Goal: Transaction & Acquisition: Purchase product/service

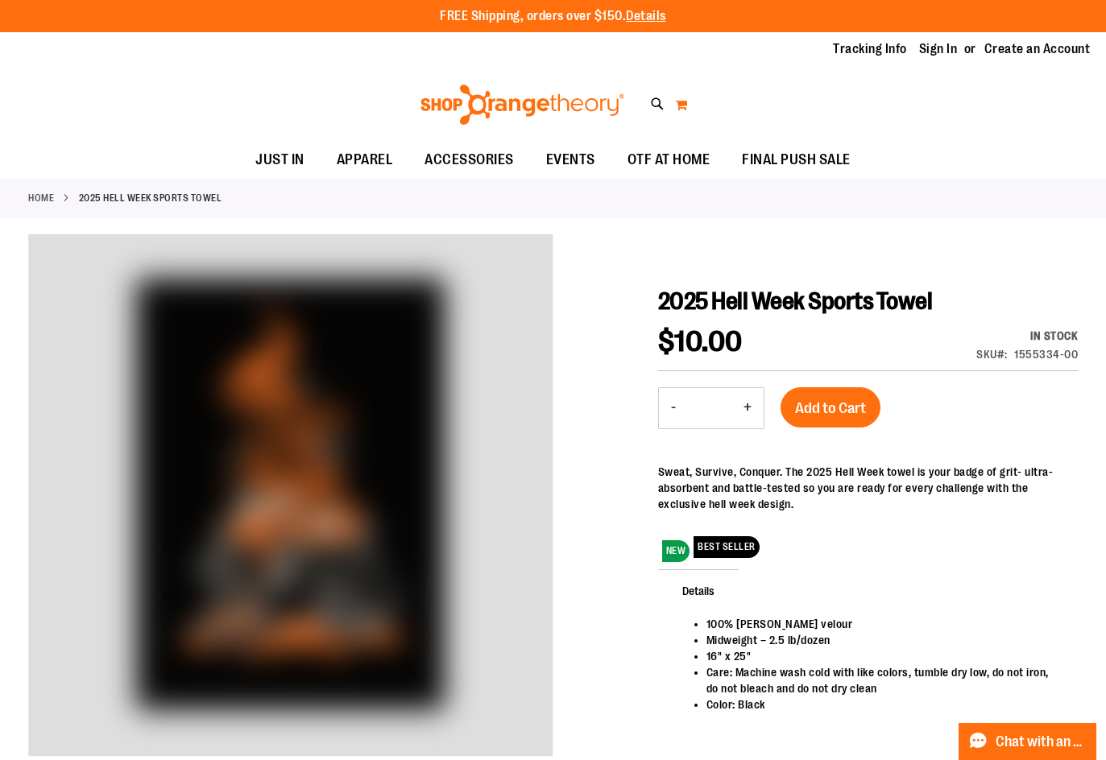
click at [674, 107] on button "My Cart" at bounding box center [681, 105] width 14 height 26
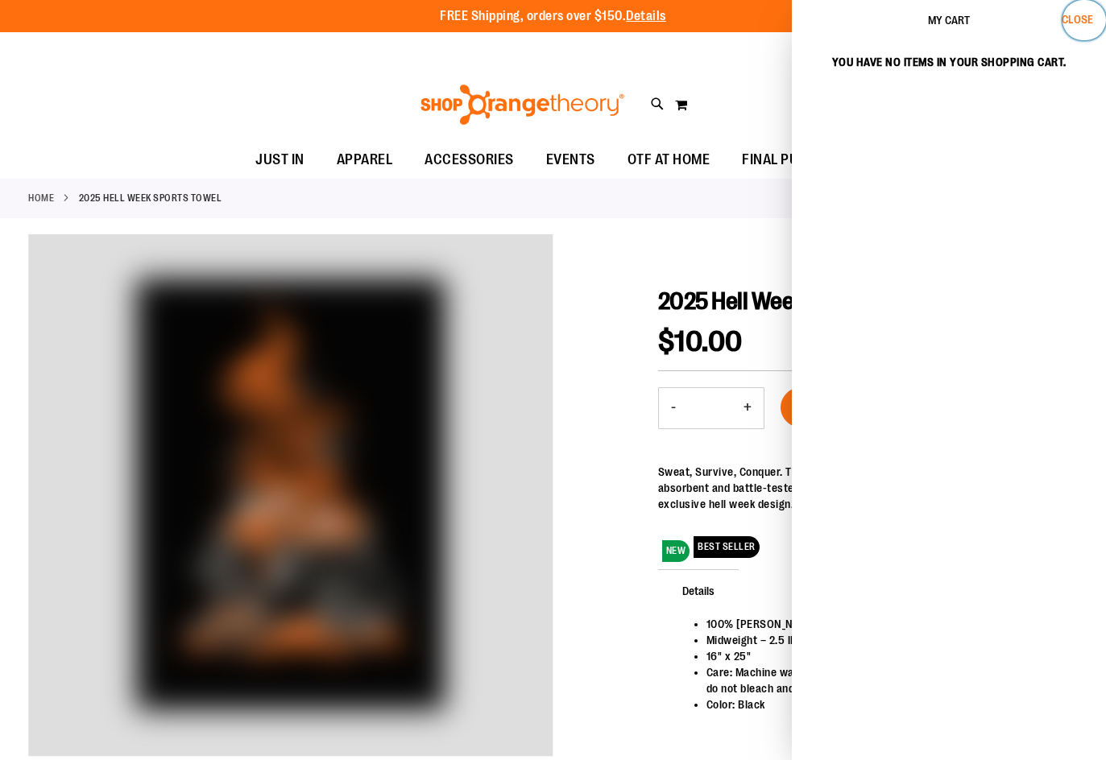
click at [1068, 23] on span "Close" at bounding box center [1076, 19] width 31 height 13
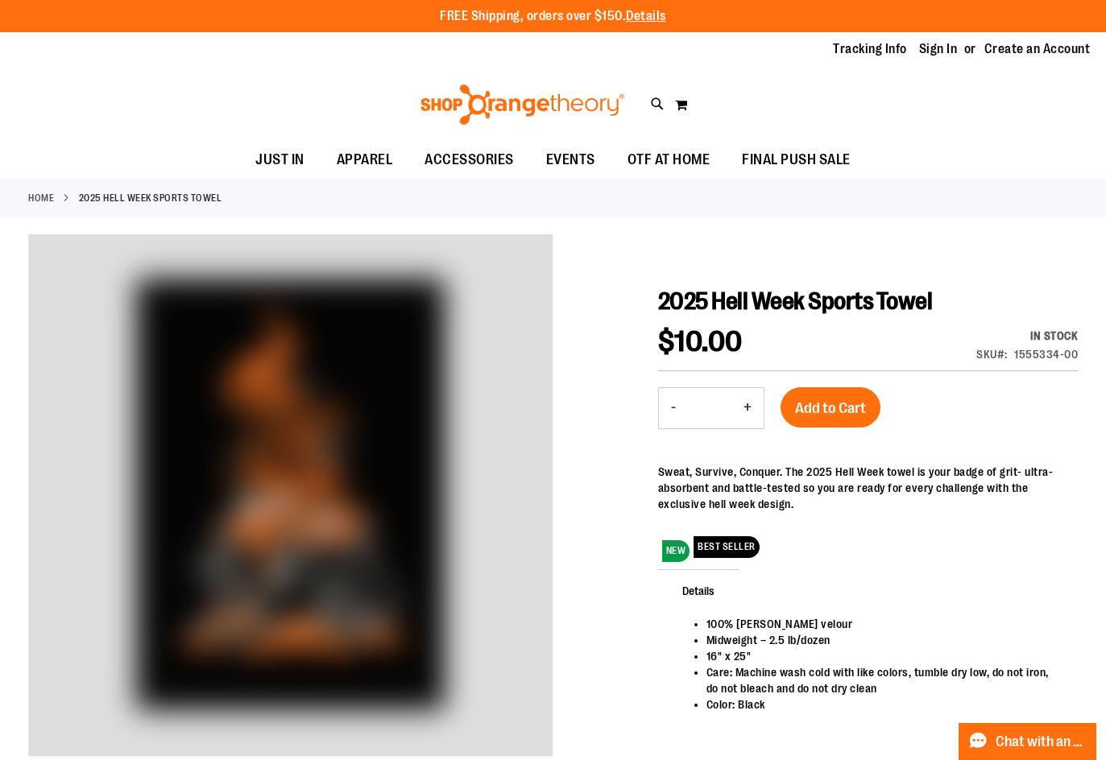
click at [953, 52] on li "Sign In" at bounding box center [945, 49] width 53 height 19
click at [938, 52] on link "Sign In" at bounding box center [938, 49] width 39 height 18
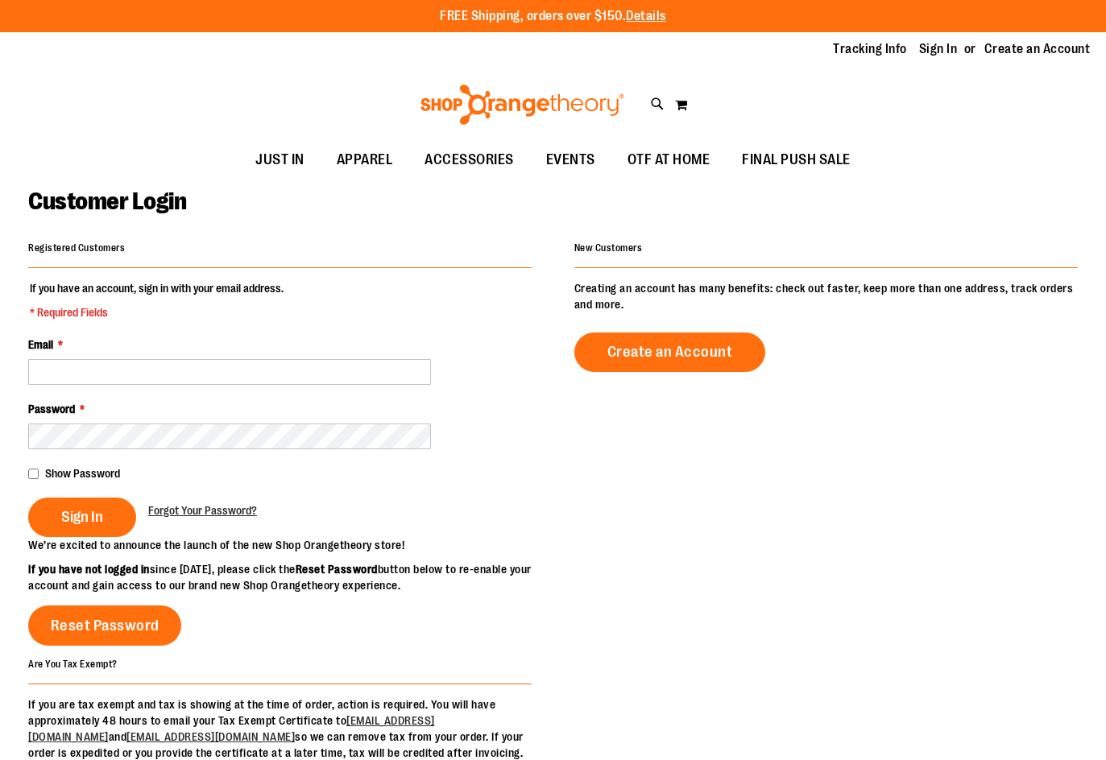
click at [250, 389] on fieldset "If you have an account, sign in with your email address. * Required Fields Emai…" at bounding box center [279, 408] width 503 height 257
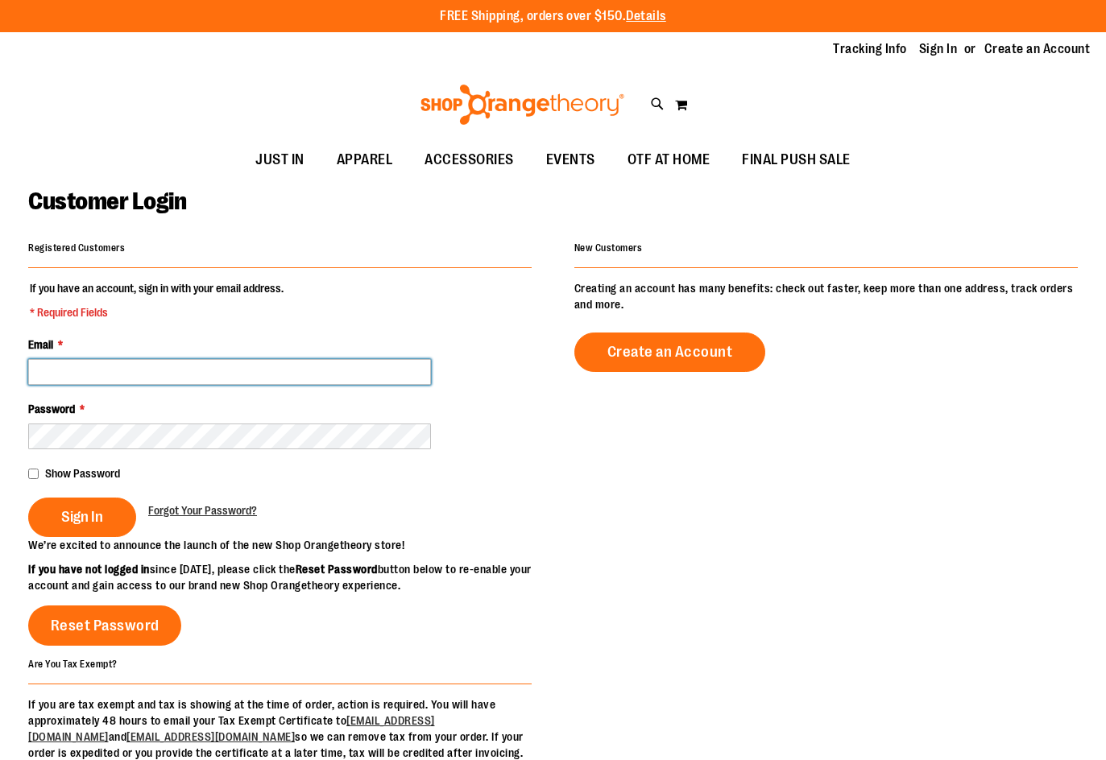
click at [254, 377] on input "Email *" at bounding box center [229, 372] width 403 height 26
type input "**********"
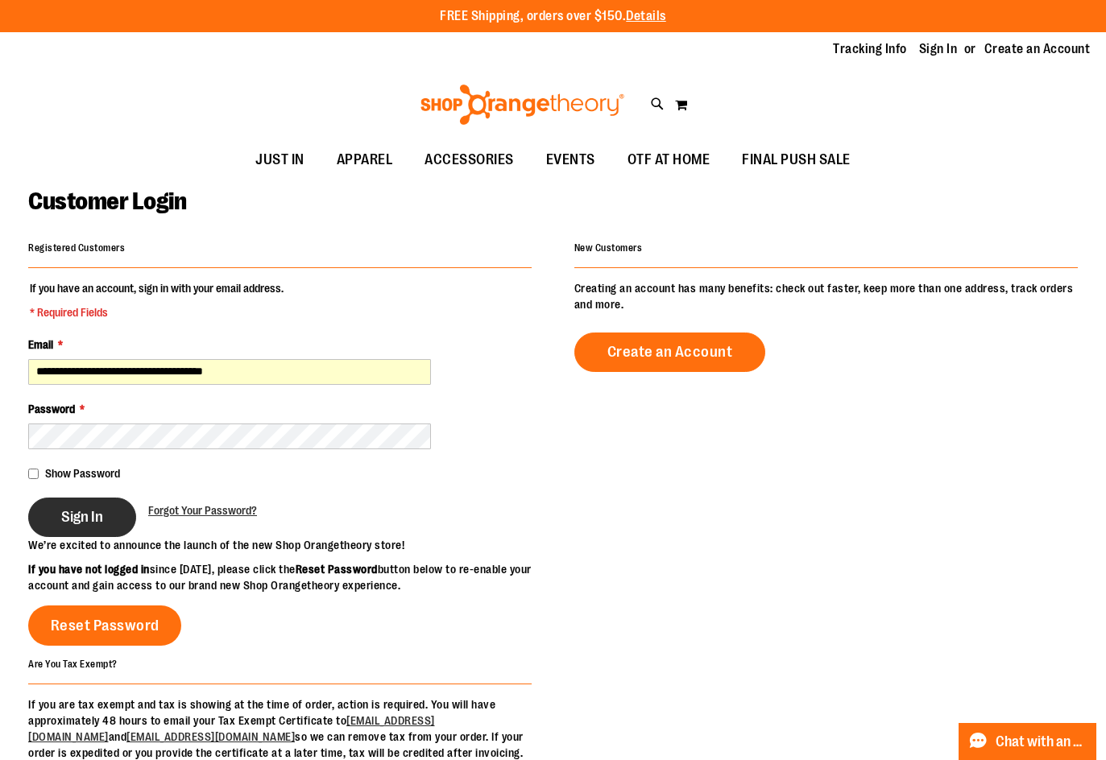
click at [79, 524] on span "Sign In" at bounding box center [82, 517] width 42 height 18
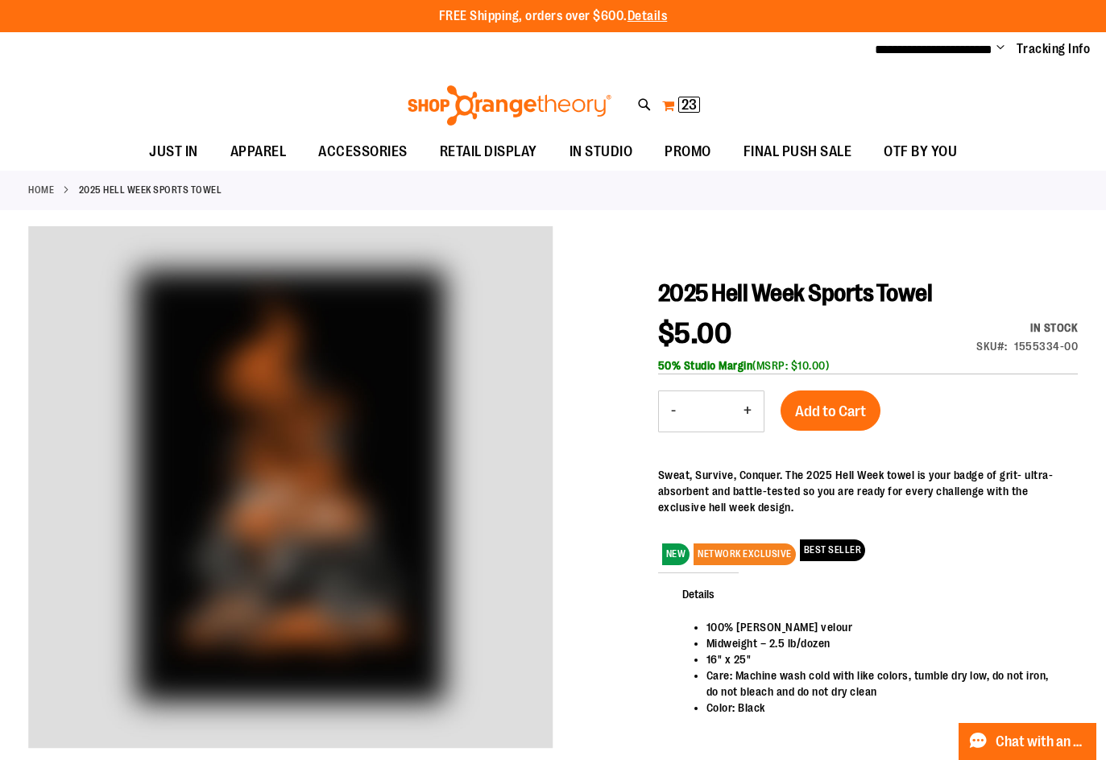
click at [692, 112] on button "My Cart 23 23 items" at bounding box center [680, 106] width 39 height 26
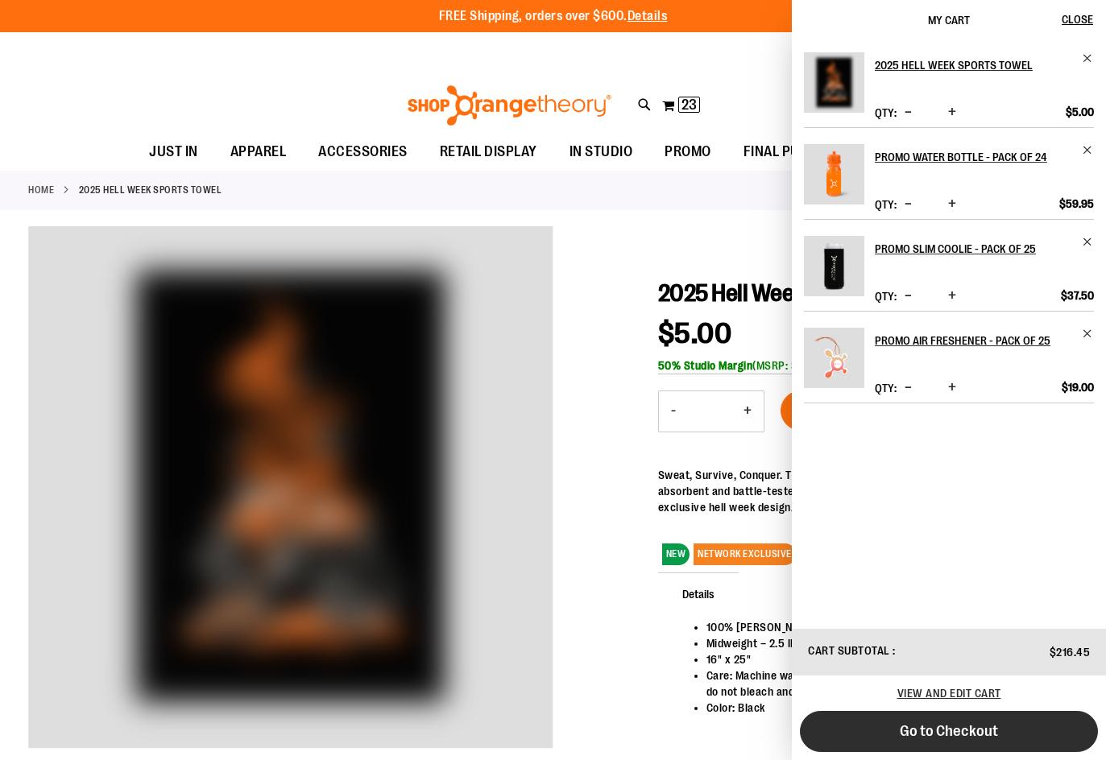
click at [1018, 725] on button "Go to Checkout" at bounding box center [949, 731] width 298 height 41
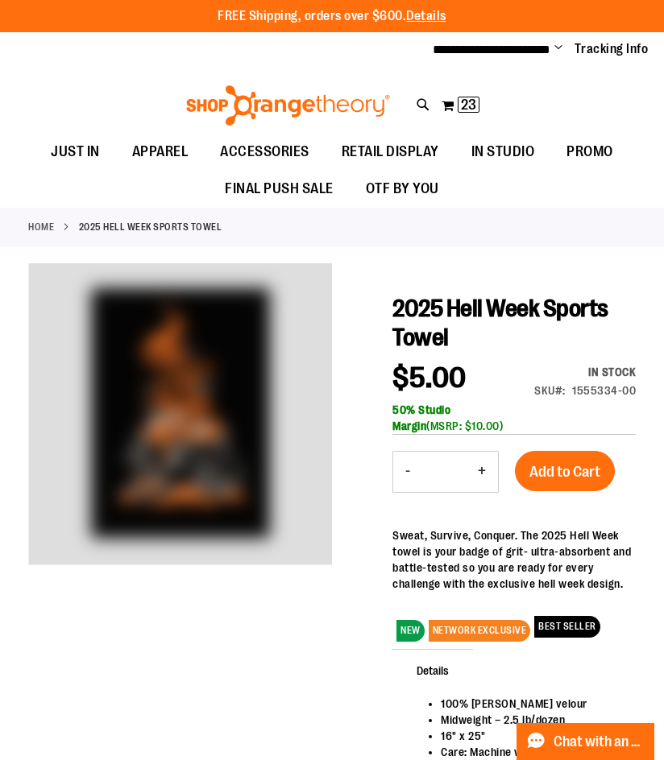
click at [424, 101] on icon at bounding box center [423, 105] width 14 height 19
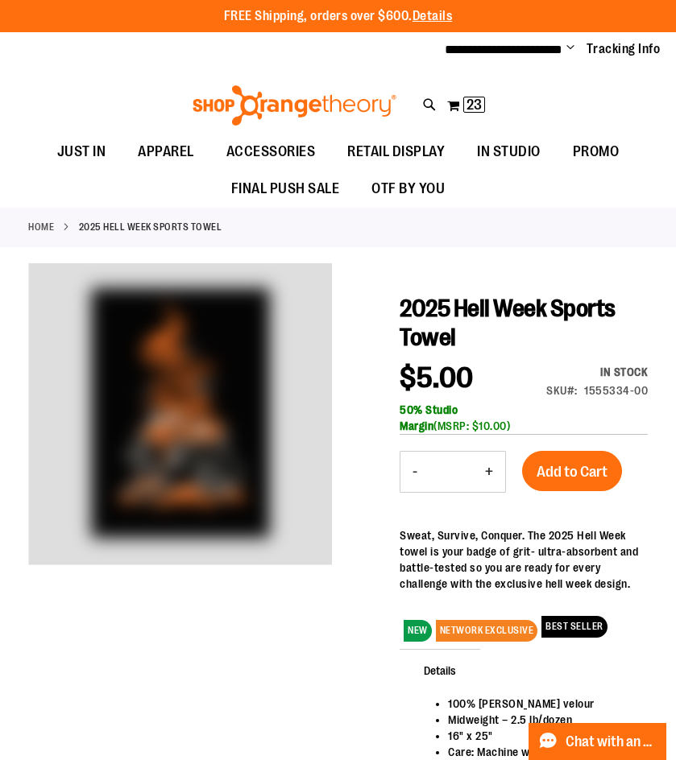
click at [347, 89] on input "Search" at bounding box center [337, 90] width 530 height 53
type input "*********"
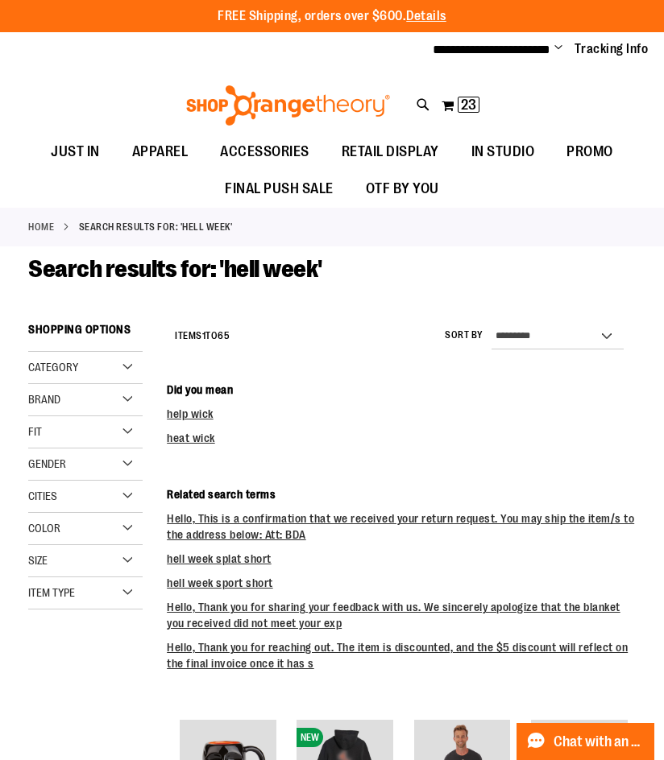
click at [432, 100] on div "Toggle Nav Search ********* Popular Suggestions Advanced Search" at bounding box center [332, 100] width 664 height 65
click at [429, 101] on div "Toggle Nav Search ********* Popular Suggestions Advanced Search" at bounding box center [332, 100] width 664 height 65
click at [424, 100] on icon at bounding box center [423, 105] width 14 height 19
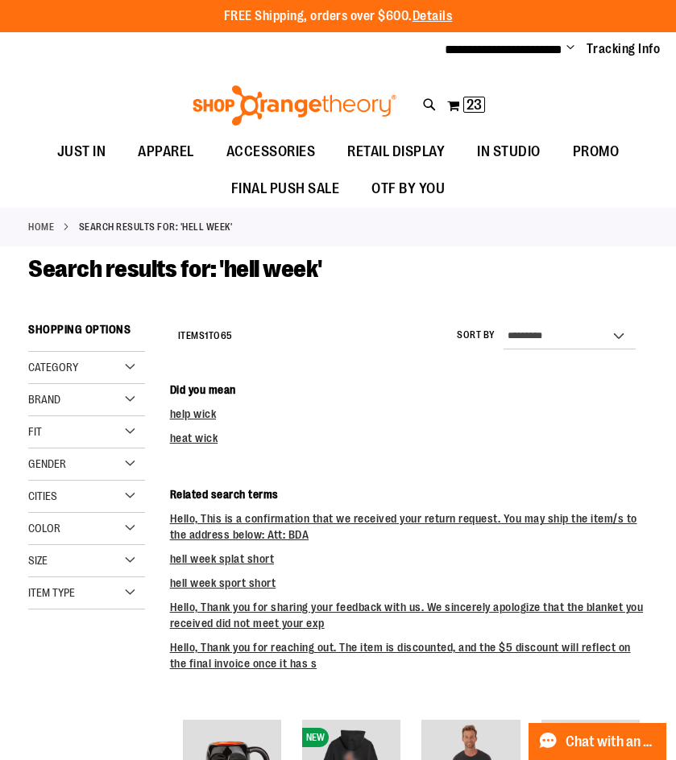
type input "*"
click at [419, 249] on div "2025 Marathon Unisex Distance Tee 13.1 $12.95 60% Cotton, 40% Polyester Classic…" at bounding box center [307, 272] width 255 height 52
type input "********"
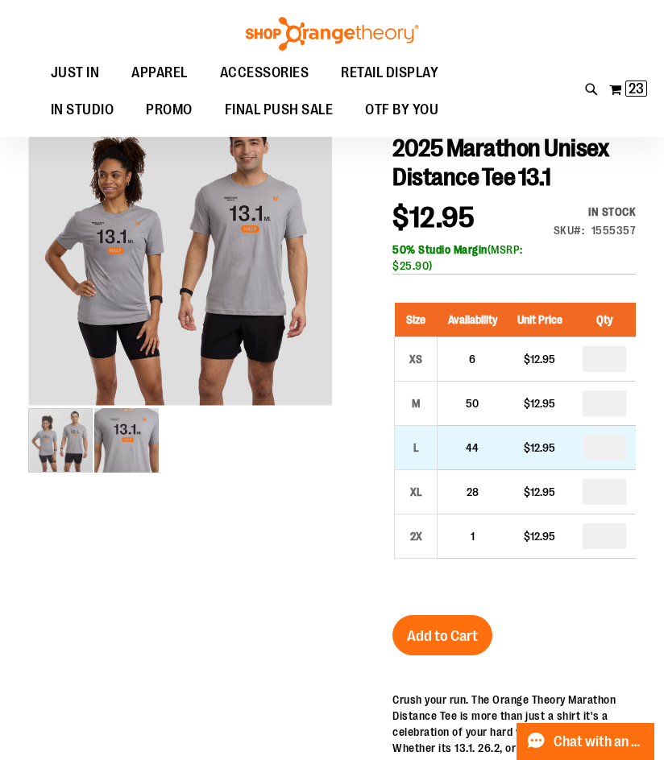
scroll to position [160, 0]
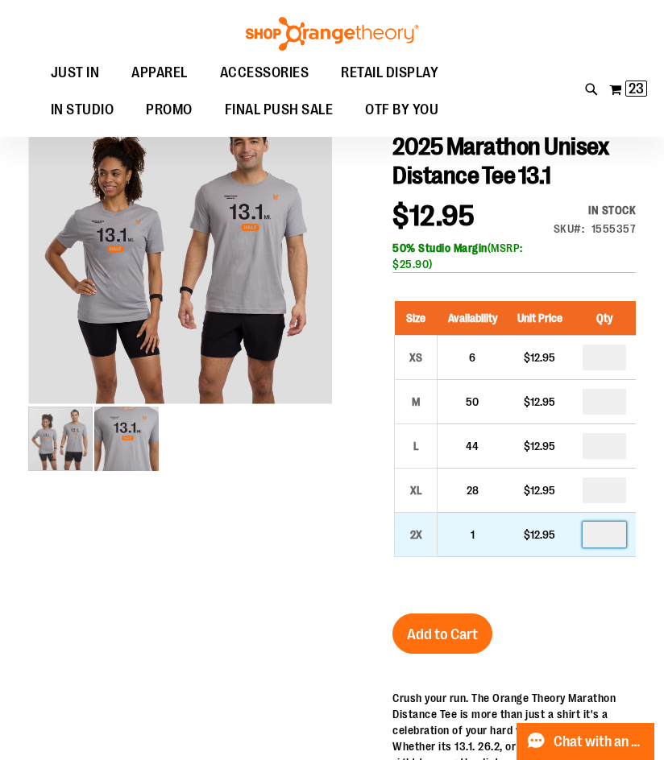
click at [602, 548] on input "number" at bounding box center [603, 535] width 43 height 26
type input "*"
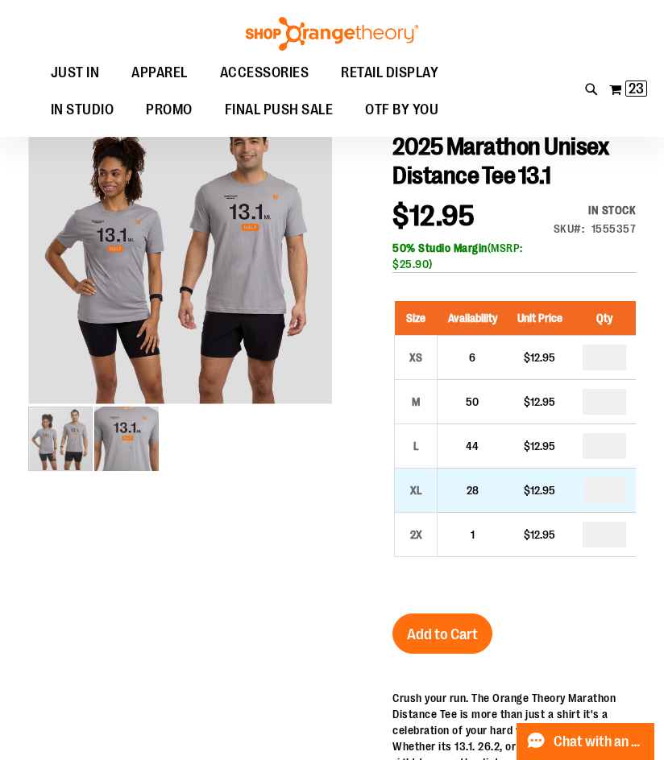
type input "*"
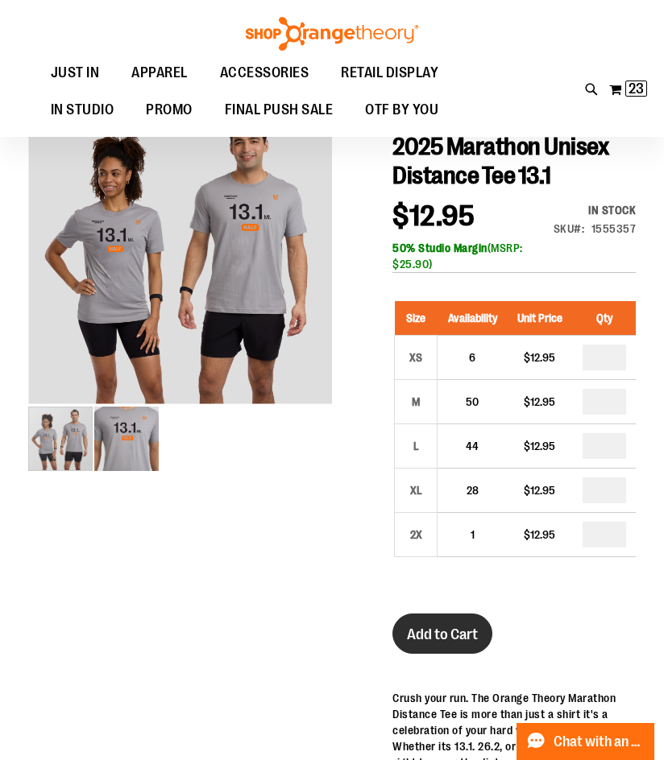
click at [437, 643] on span "Add to Cart" at bounding box center [442, 635] width 71 height 18
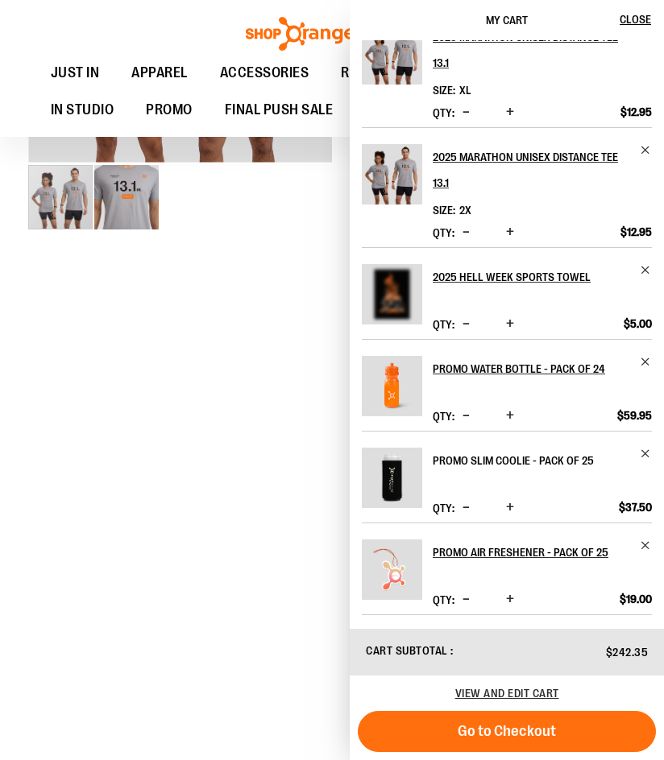
scroll to position [80, 0]
click at [206, 310] on div at bounding box center [331, 355] width 607 height 991
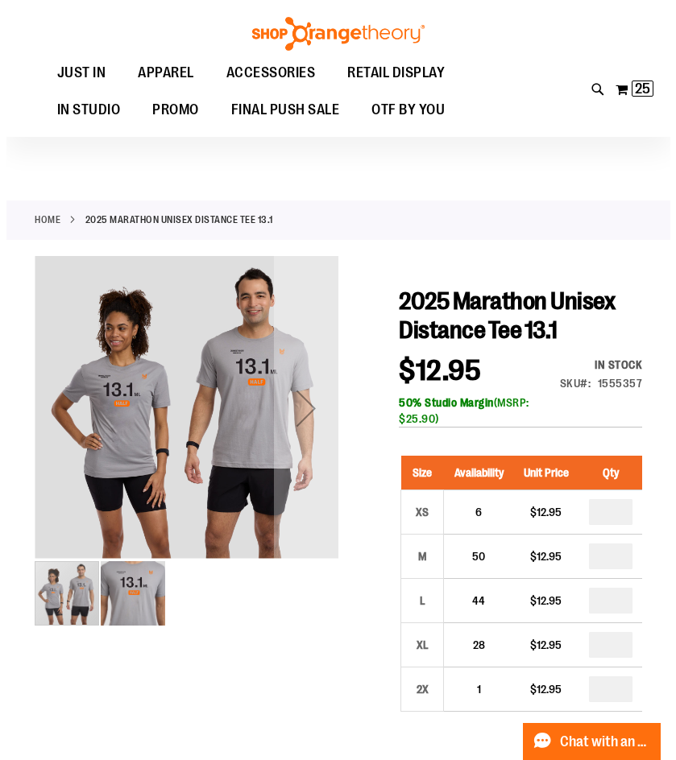
scroll to position [0, 0]
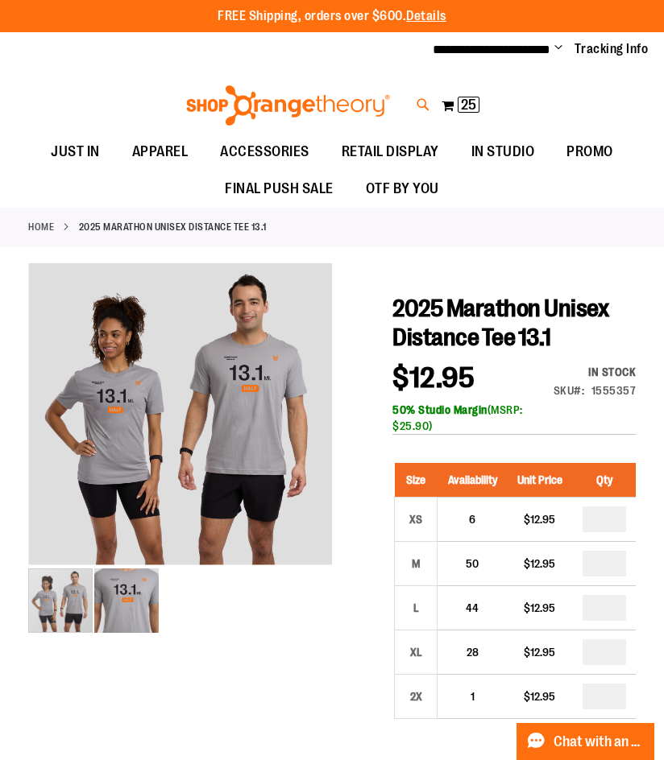
click at [426, 99] on icon at bounding box center [423, 105] width 14 height 19
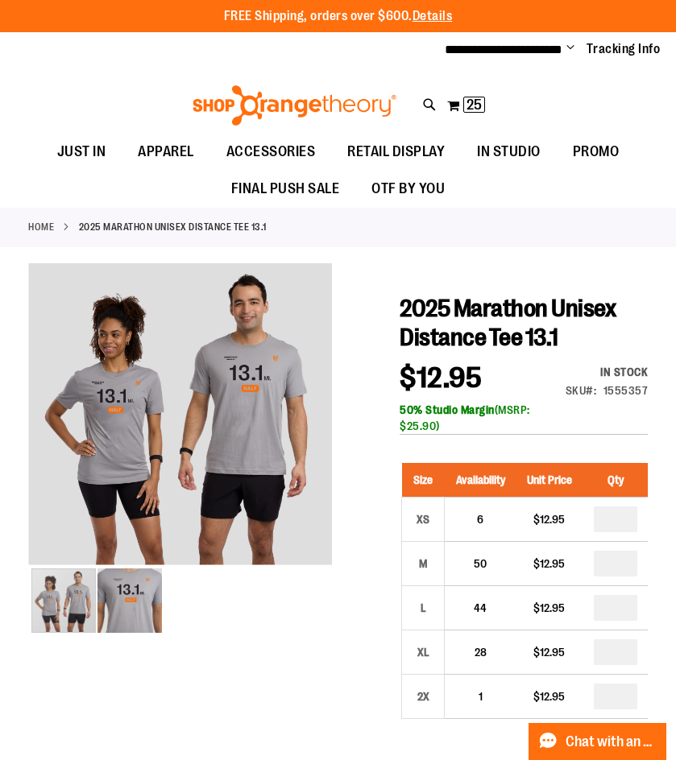
scroll to position [8, 0]
click at [286, 183] on span "2025 Marathon à la Carte" at bounding box center [245, 184] width 131 height 13
type input "********"
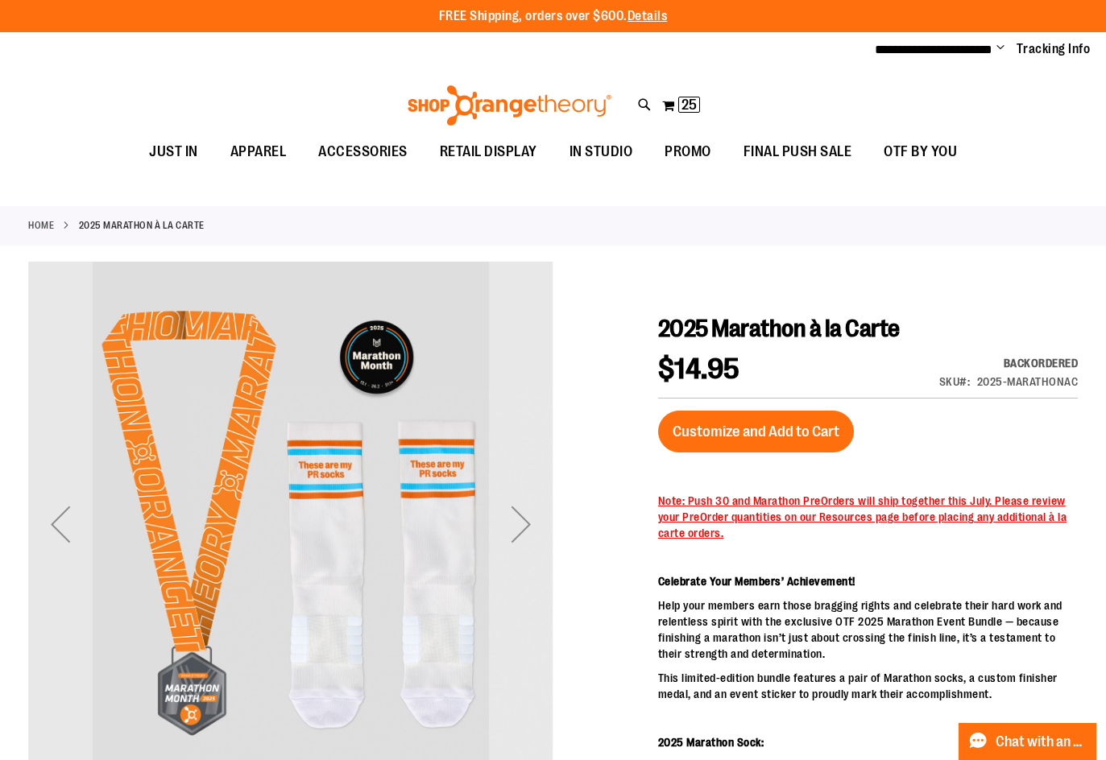
click at [663, 57] on li "**********" at bounding box center [934, 49] width 118 height 19
click at [663, 49] on ul "**********" at bounding box center [976, 49] width 228 height 19
click at [663, 43] on span "Change" at bounding box center [1000, 48] width 8 height 15
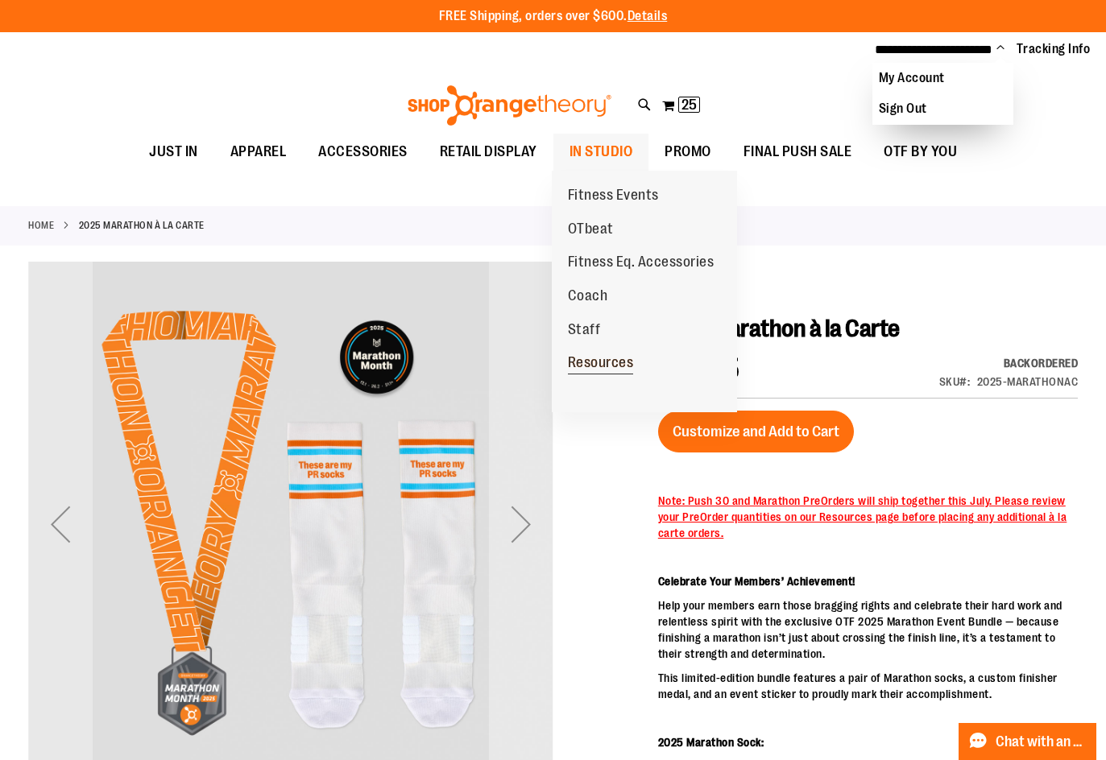
click at [594, 357] on span "Resources" at bounding box center [601, 364] width 66 height 20
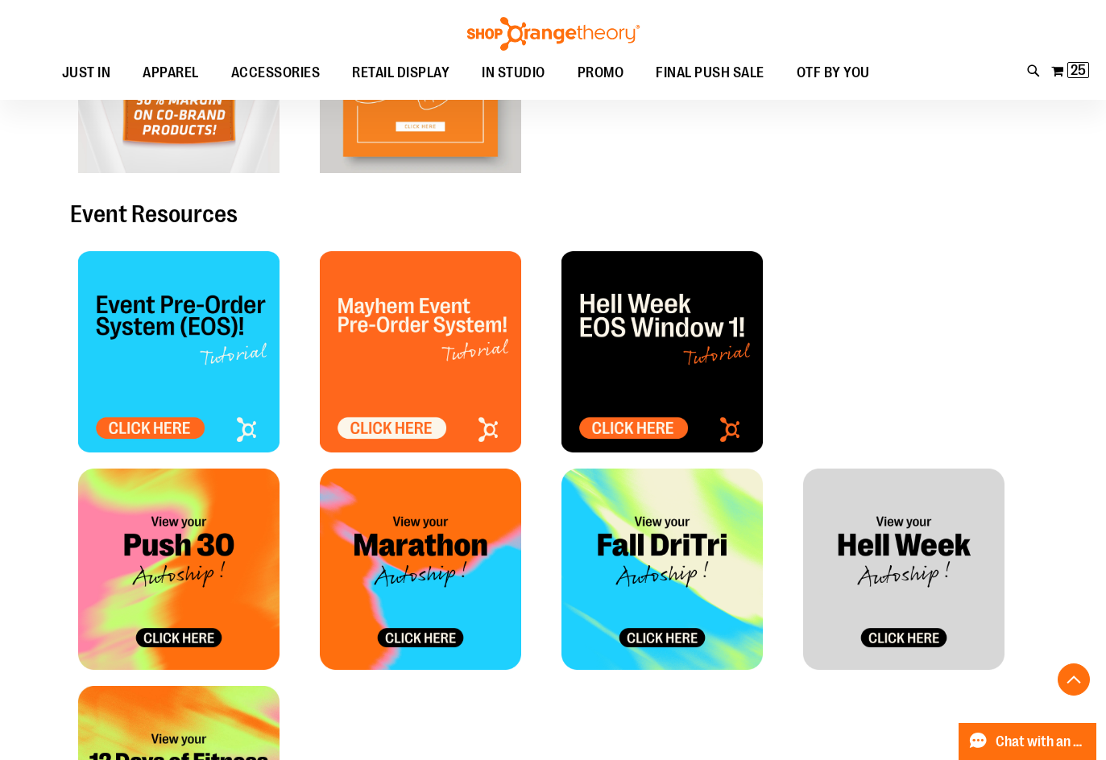
scroll to position [563, 0]
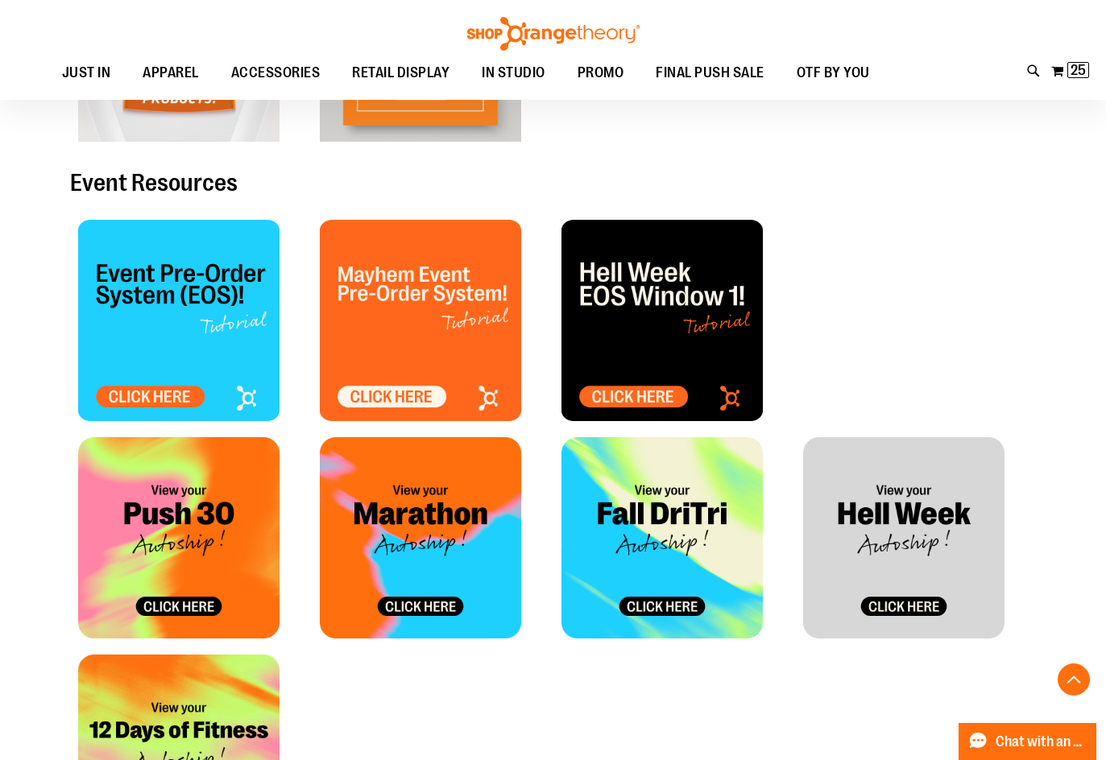
click at [433, 603] on img at bounding box center [420, 537] width 201 height 201
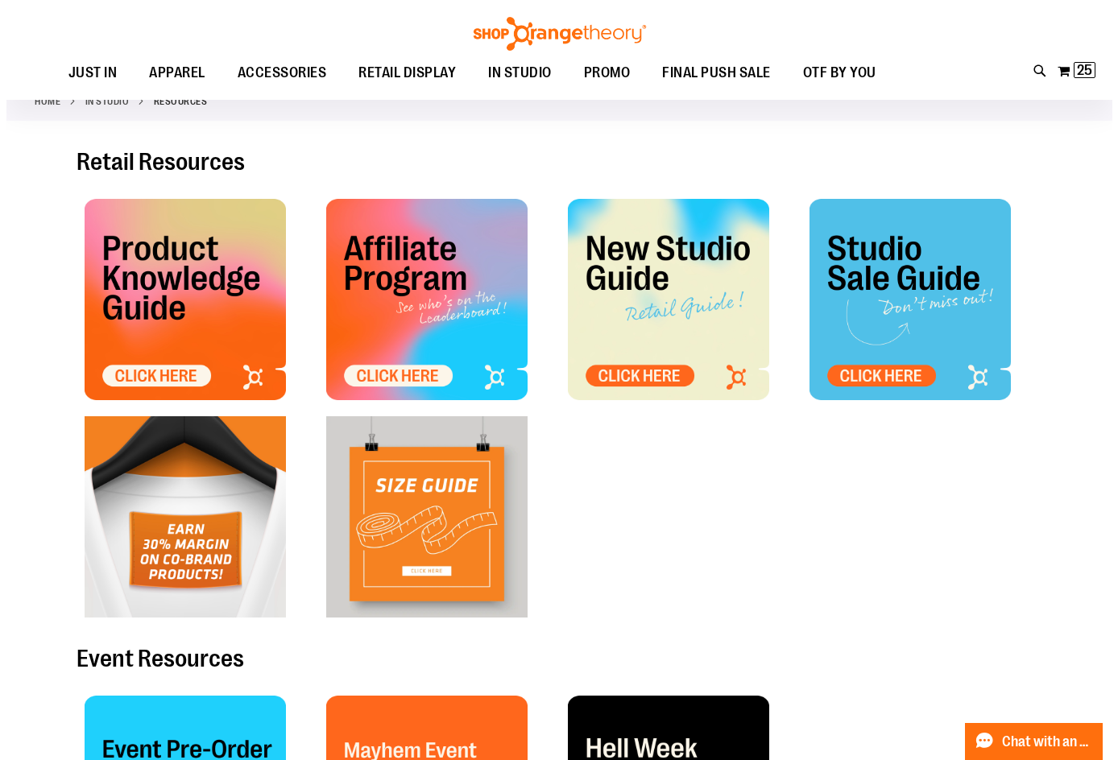
scroll to position [0, 0]
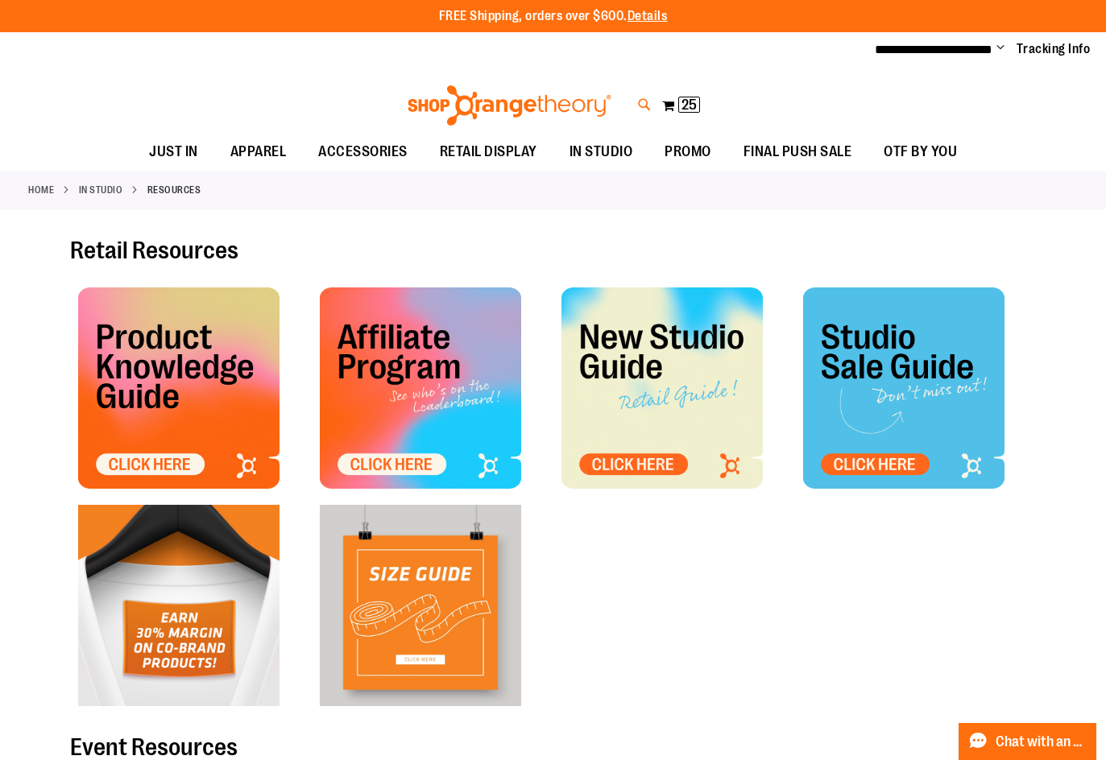
click at [647, 102] on icon at bounding box center [645, 105] width 14 height 19
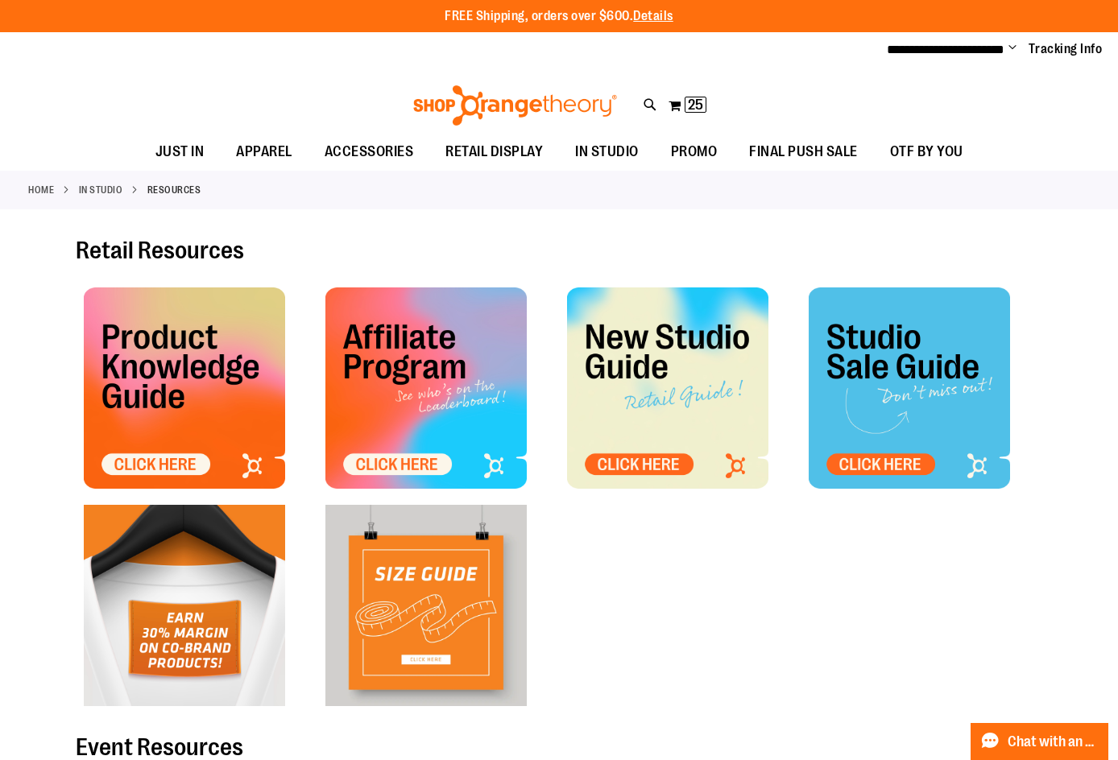
type input "********"
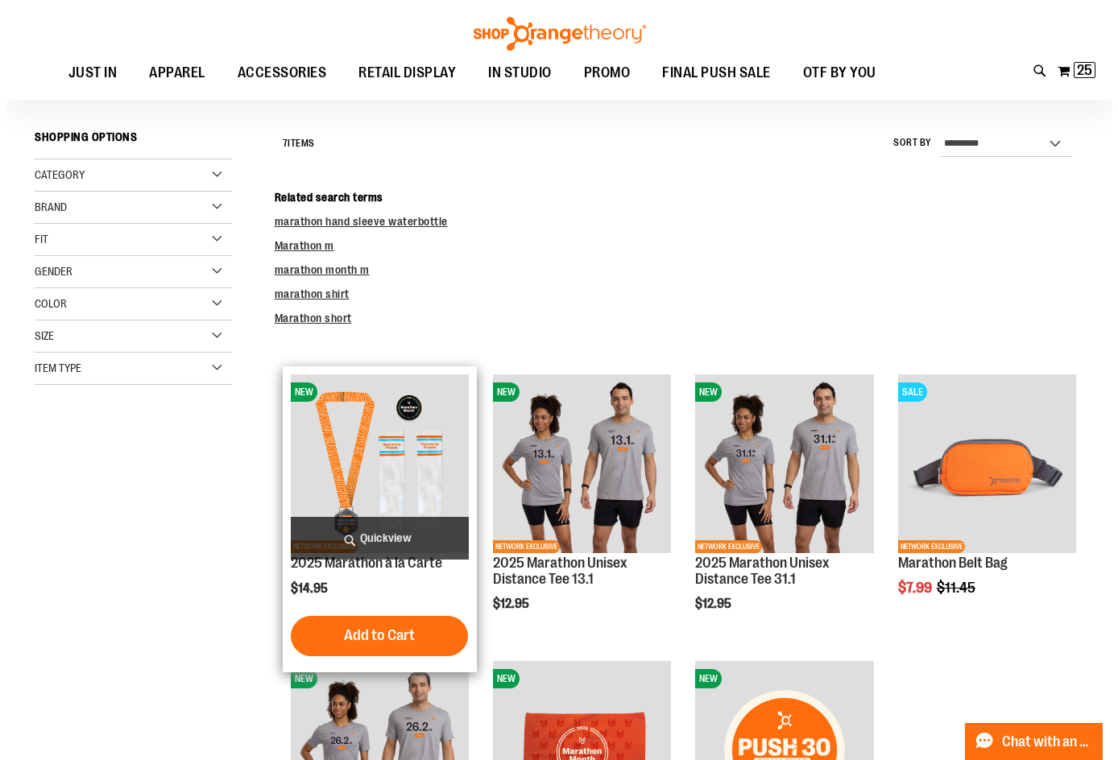
scroll to position [160, 0]
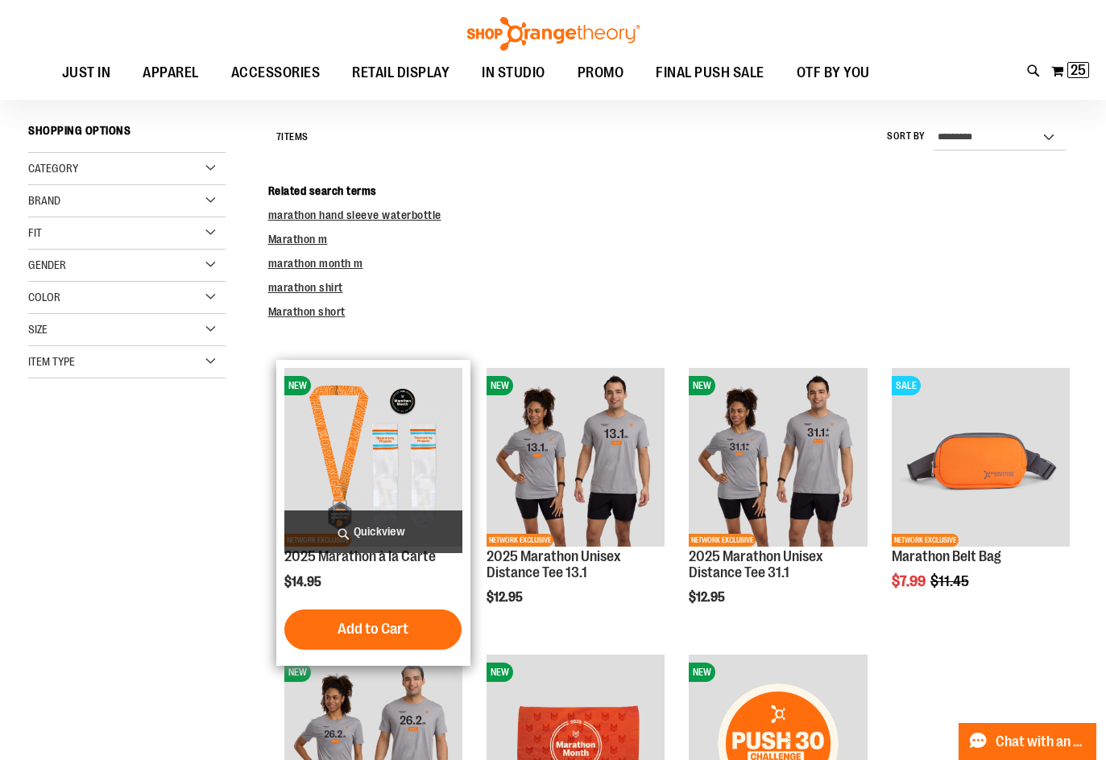
click at [362, 526] on span "Quickview" at bounding box center [373, 532] width 178 height 43
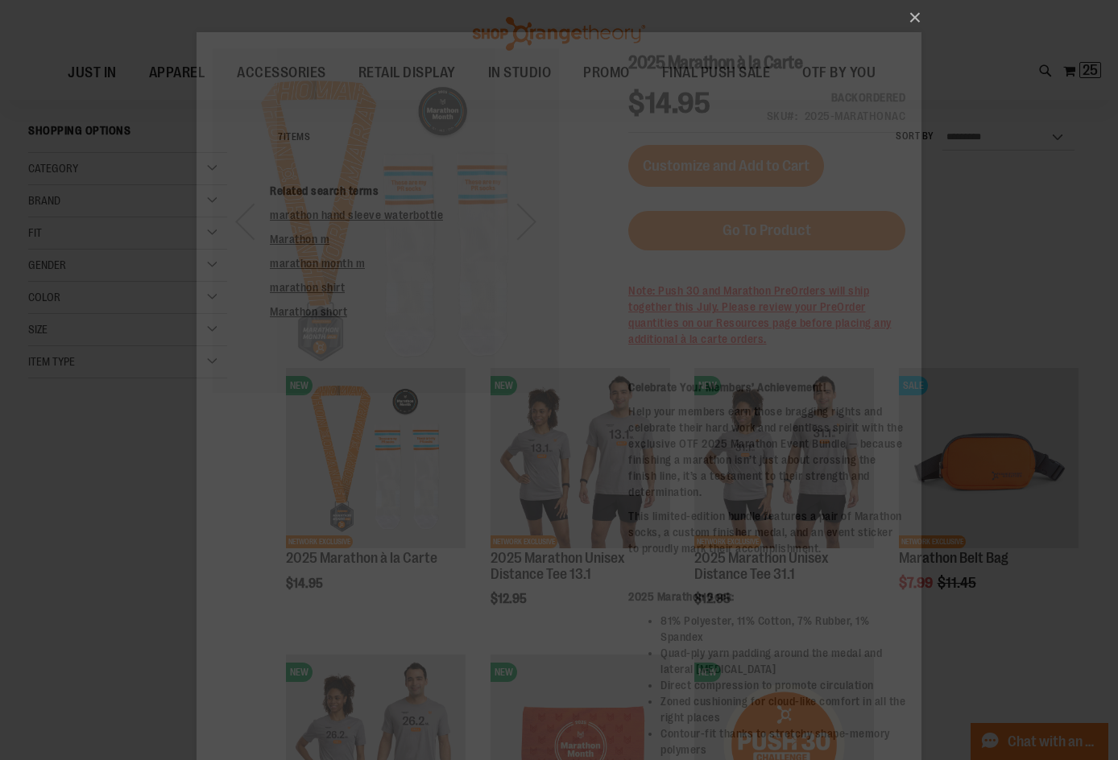
scroll to position [0, 0]
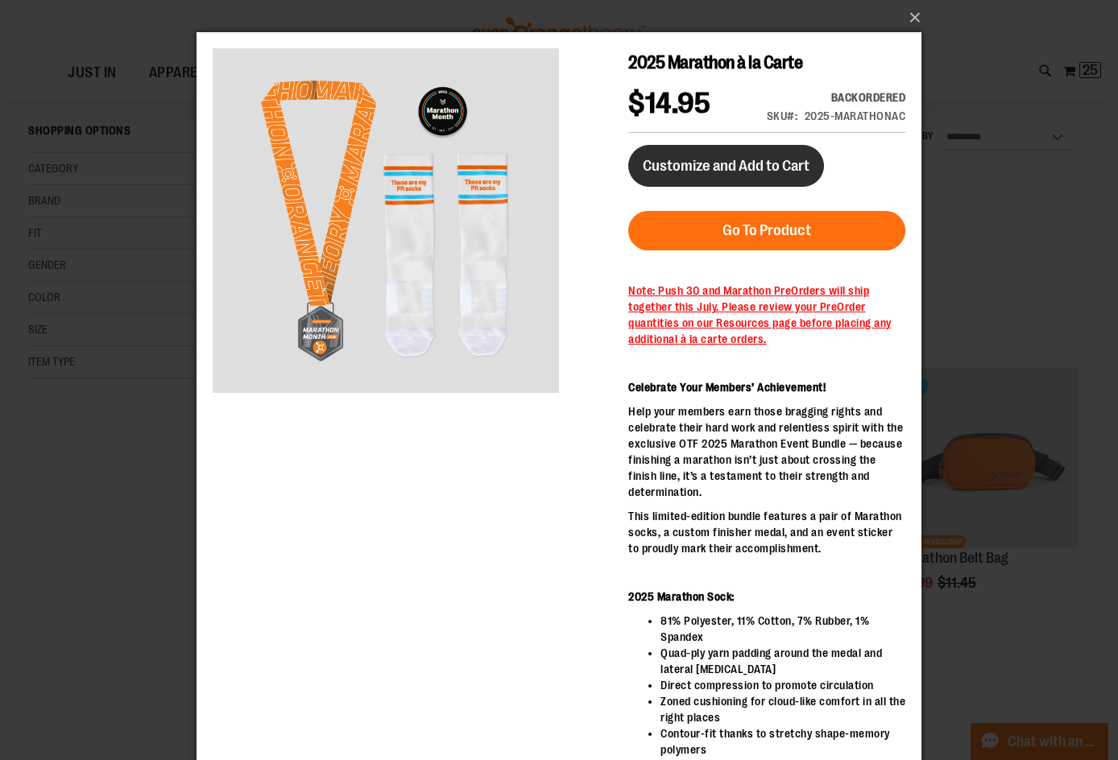
click at [726, 187] on button "Customize and Add to Cart" at bounding box center [726, 166] width 196 height 42
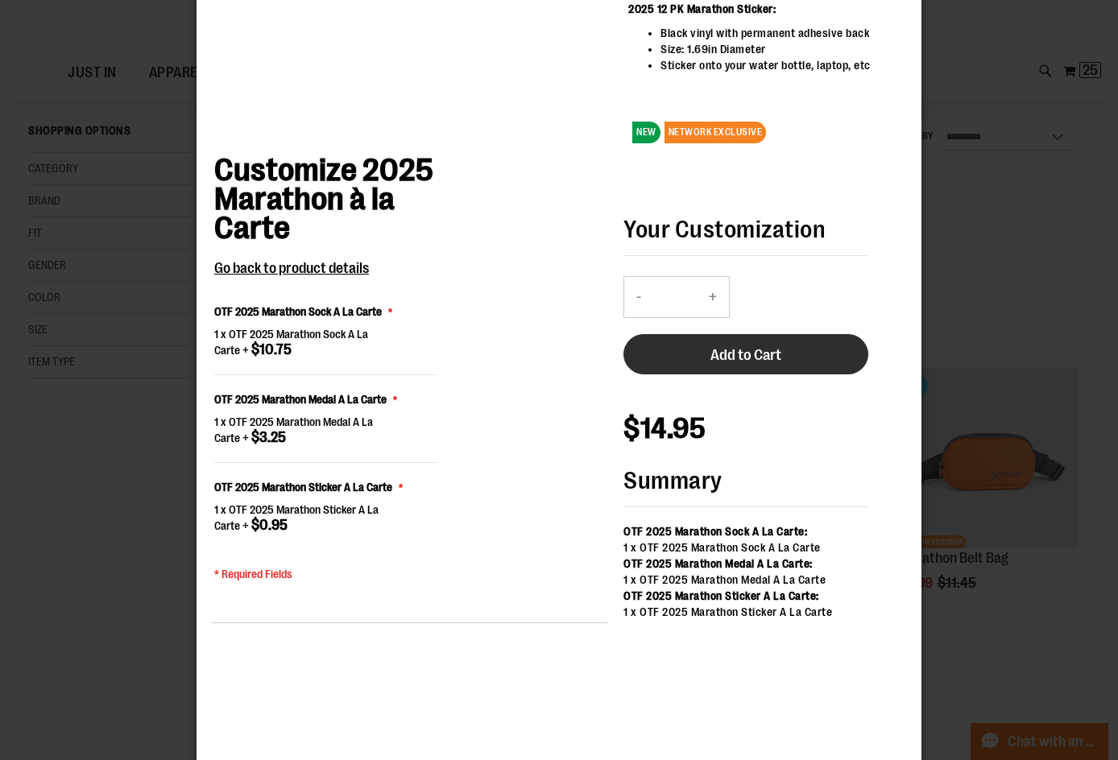
scroll to position [1118, 0]
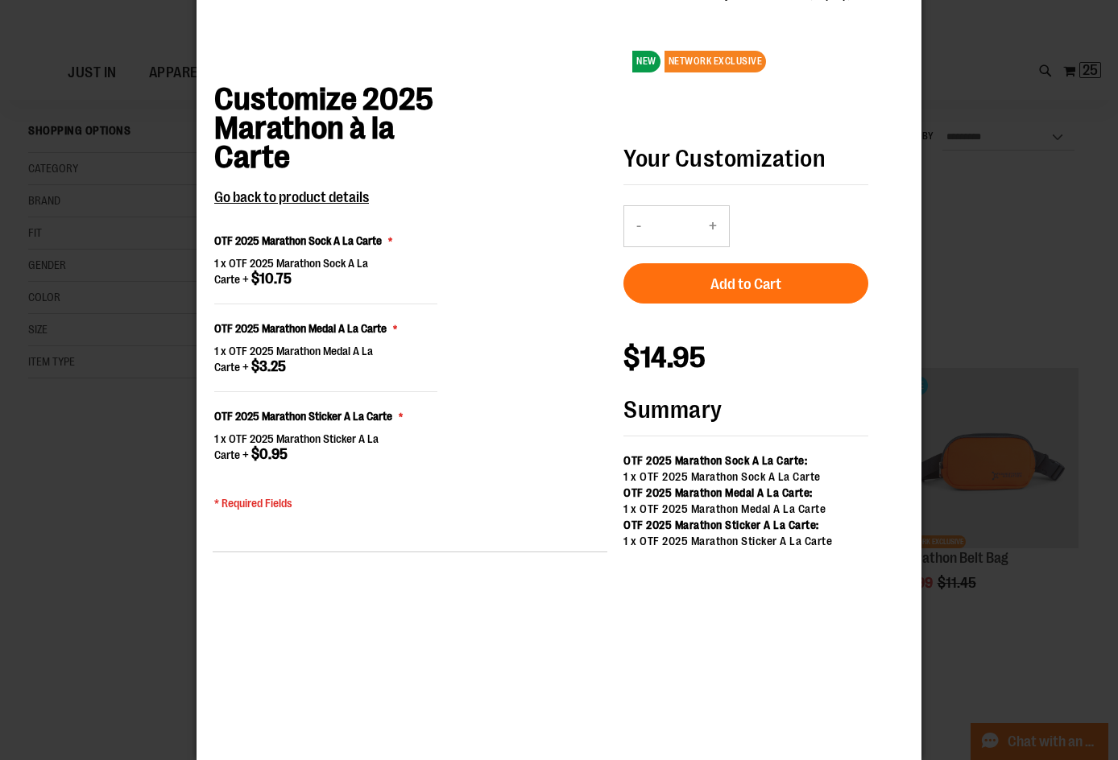
click at [715, 246] on button "+" at bounding box center [713, 226] width 32 height 40
click at [713, 246] on button "+" at bounding box center [713, 226] width 32 height 40
click at [715, 246] on button "+" at bounding box center [713, 226] width 32 height 40
type input "*"
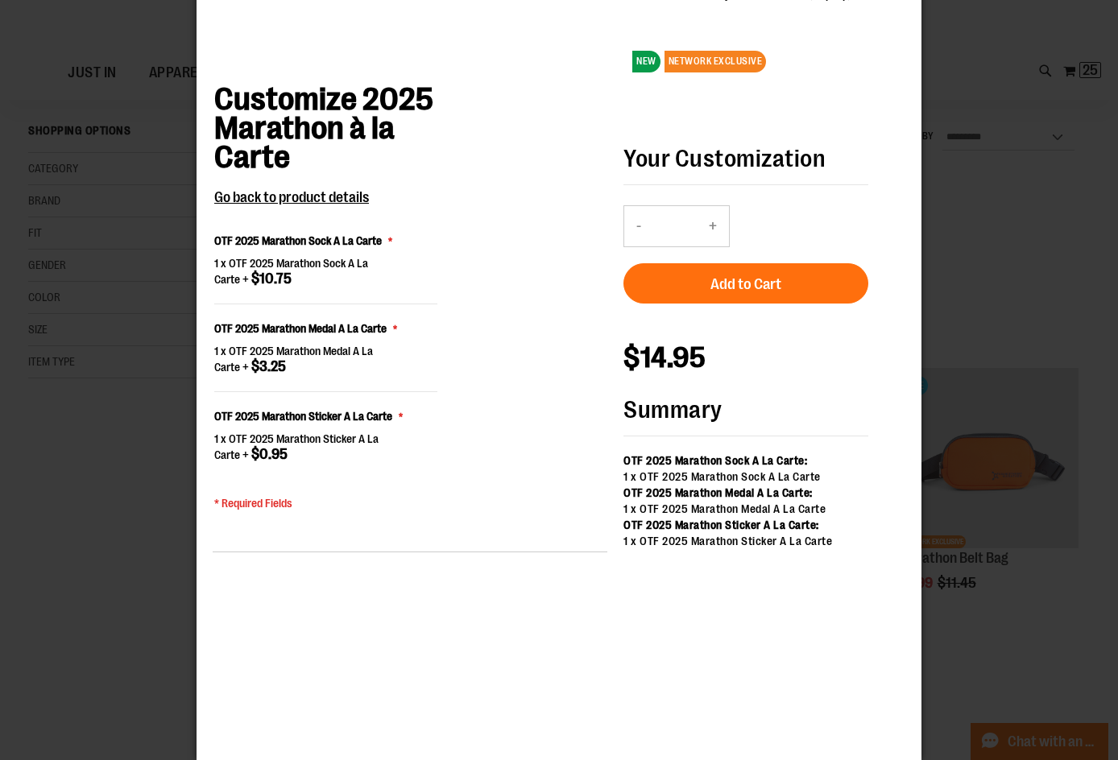
click at [723, 293] on span "Add to Cart" at bounding box center [745, 284] width 71 height 18
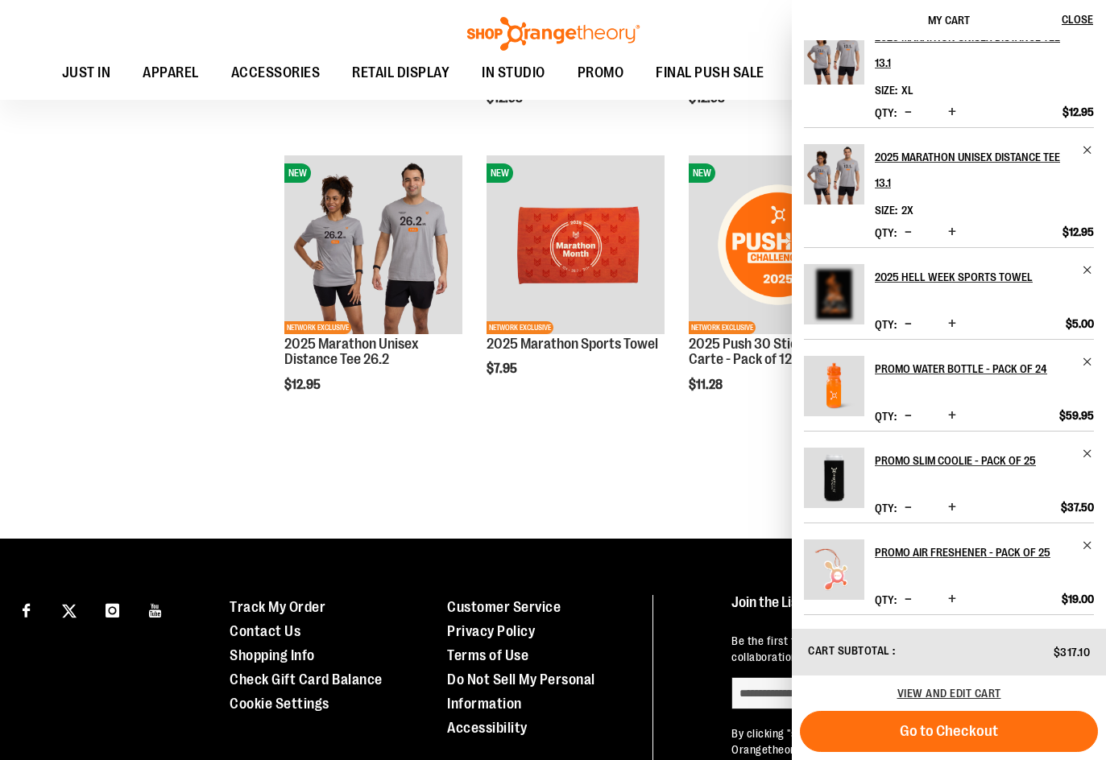
scroll to position [771, 0]
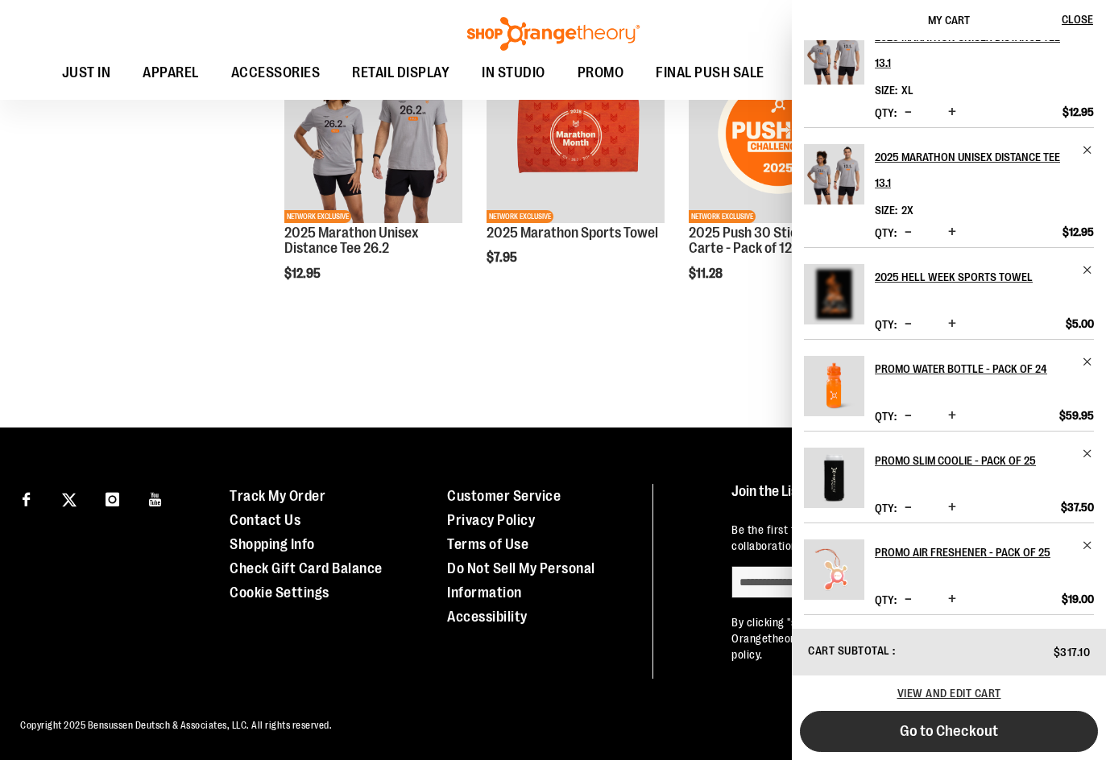
click at [935, 731] on span "Go to Checkout" at bounding box center [949, 731] width 98 height 18
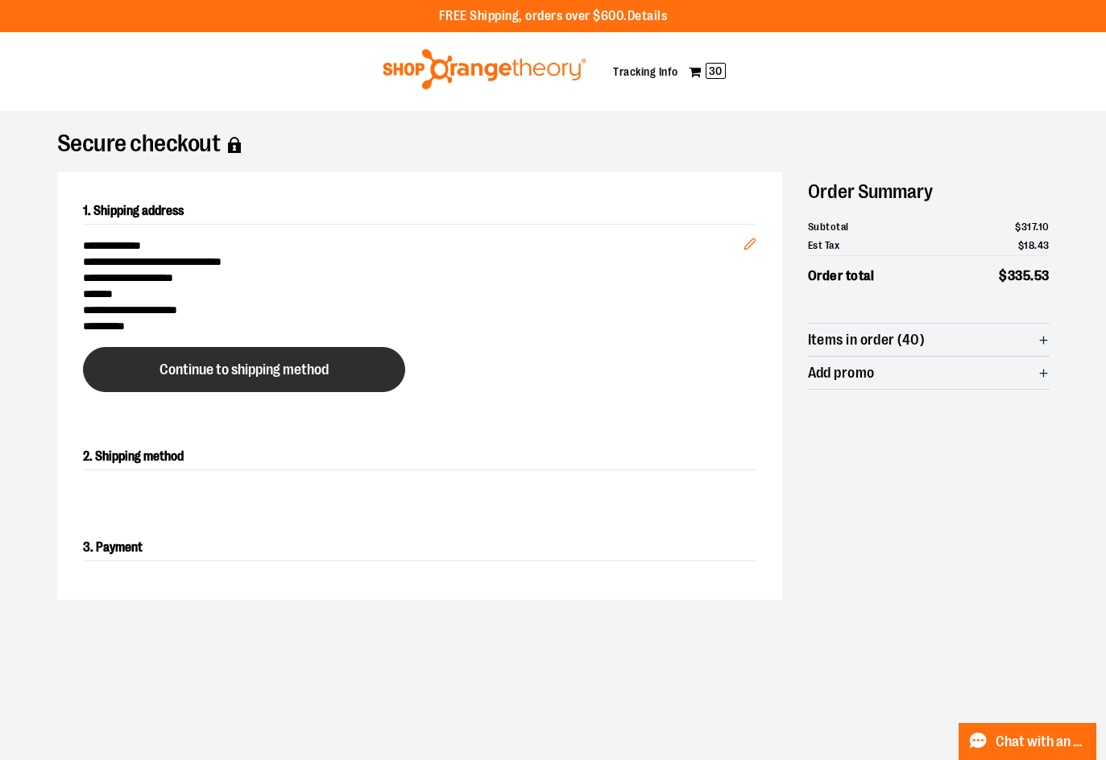
click at [287, 350] on button "Continue to shipping method" at bounding box center [244, 369] width 322 height 45
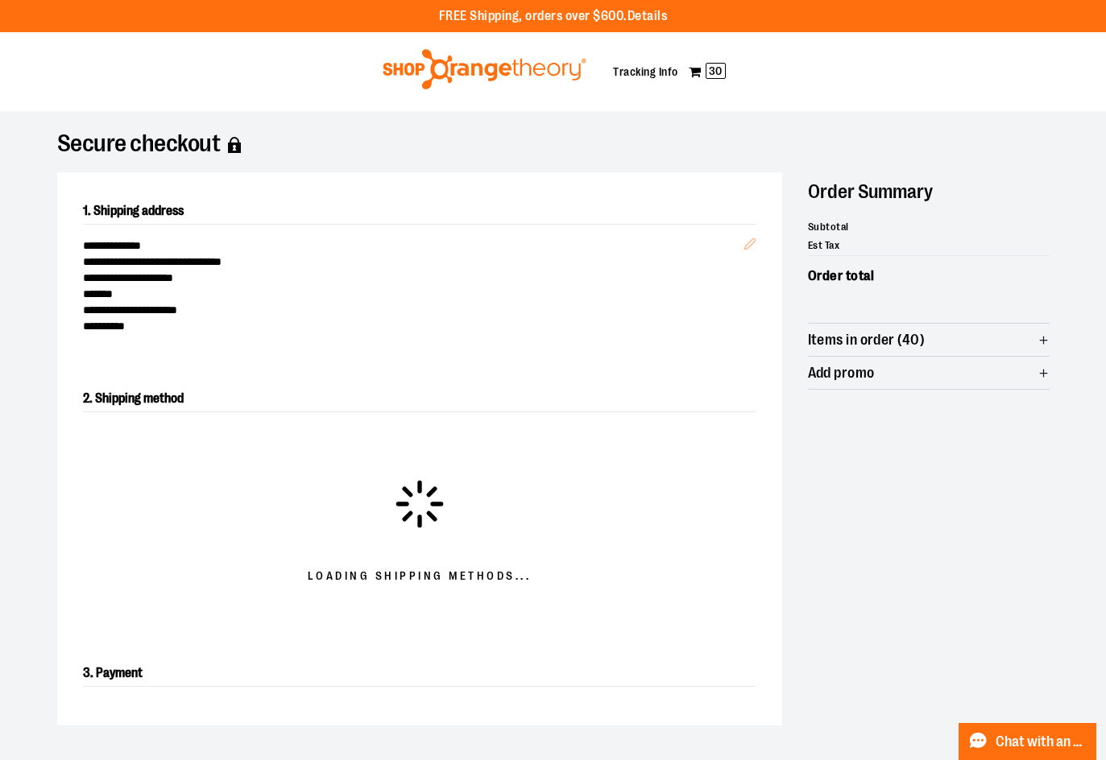
click at [1043, 337] on line "button" at bounding box center [1043, 340] width 0 height 7
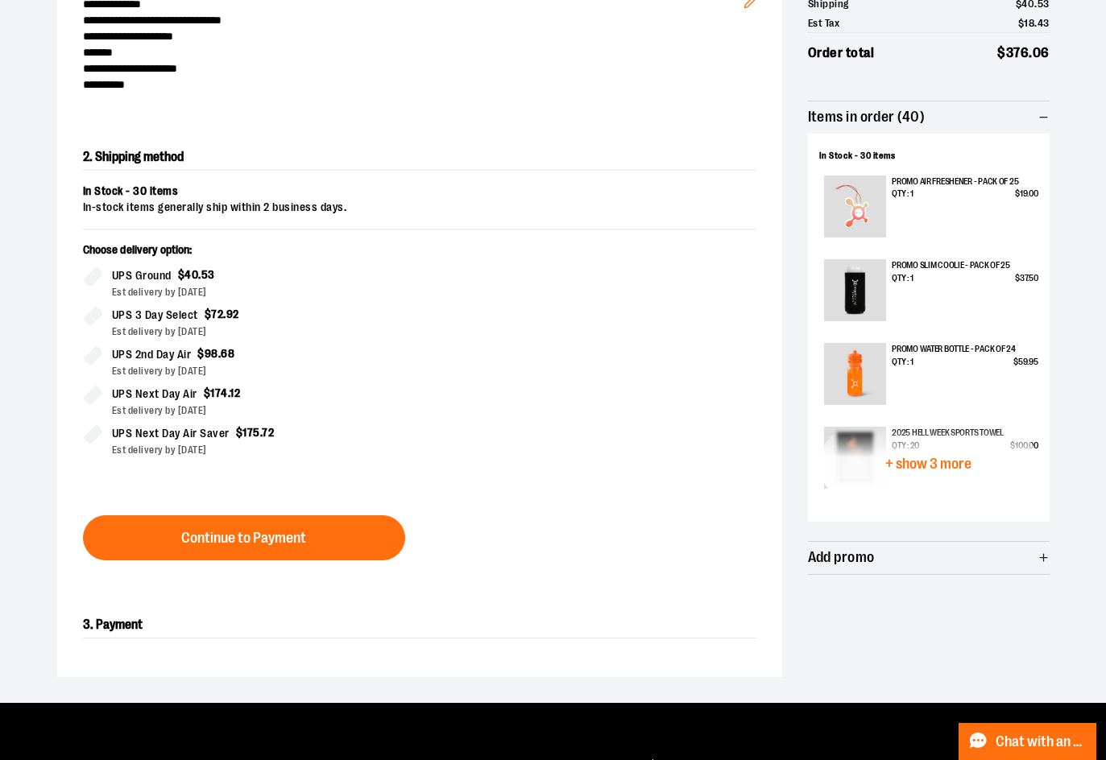
scroll to position [291, 0]
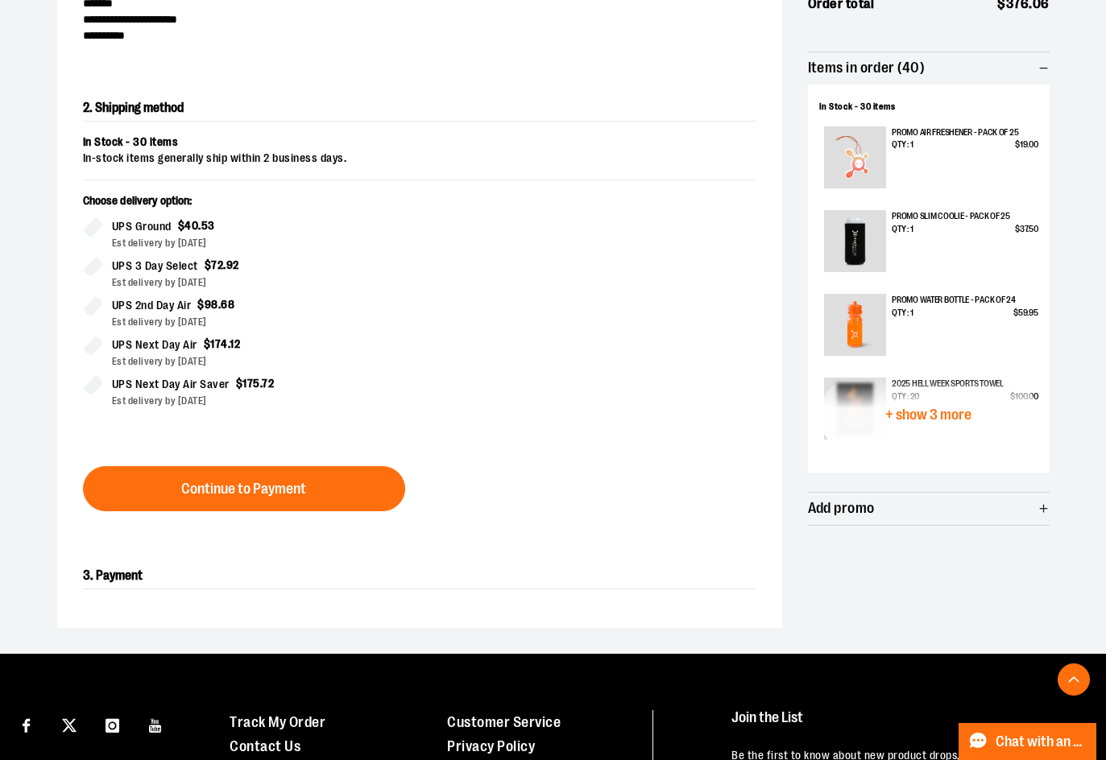
click at [941, 416] on span "+ show 3 more" at bounding box center [928, 414] width 86 height 15
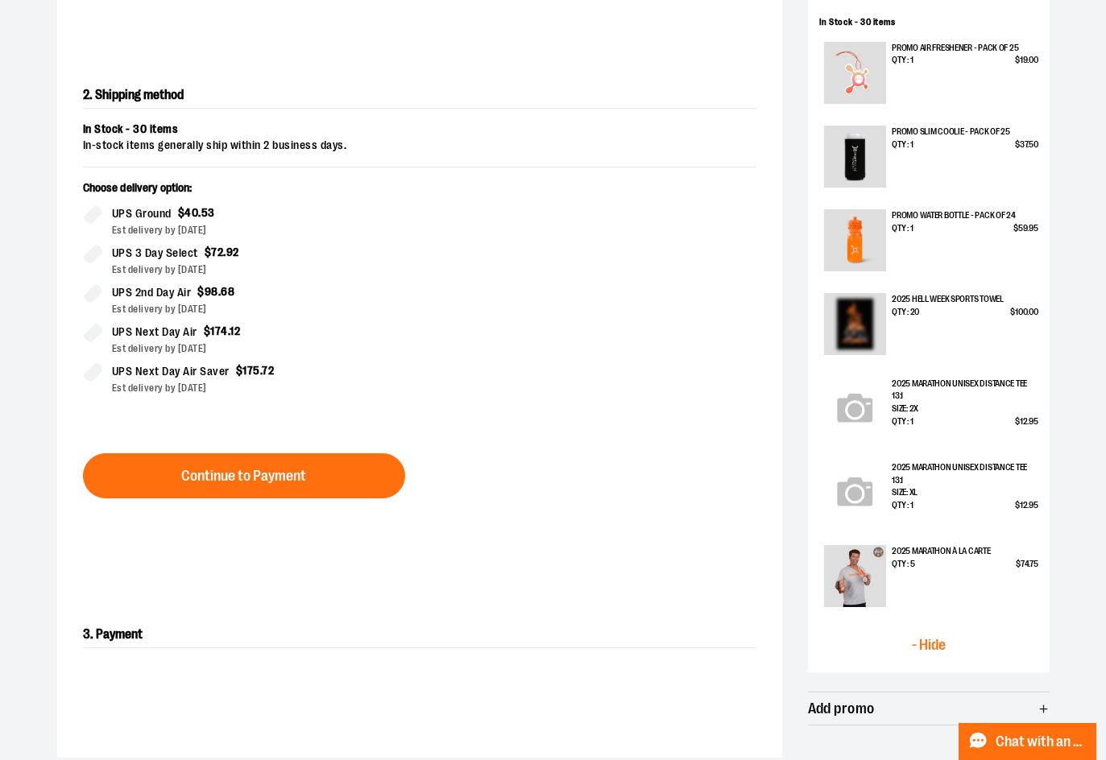
scroll to position [532, 0]
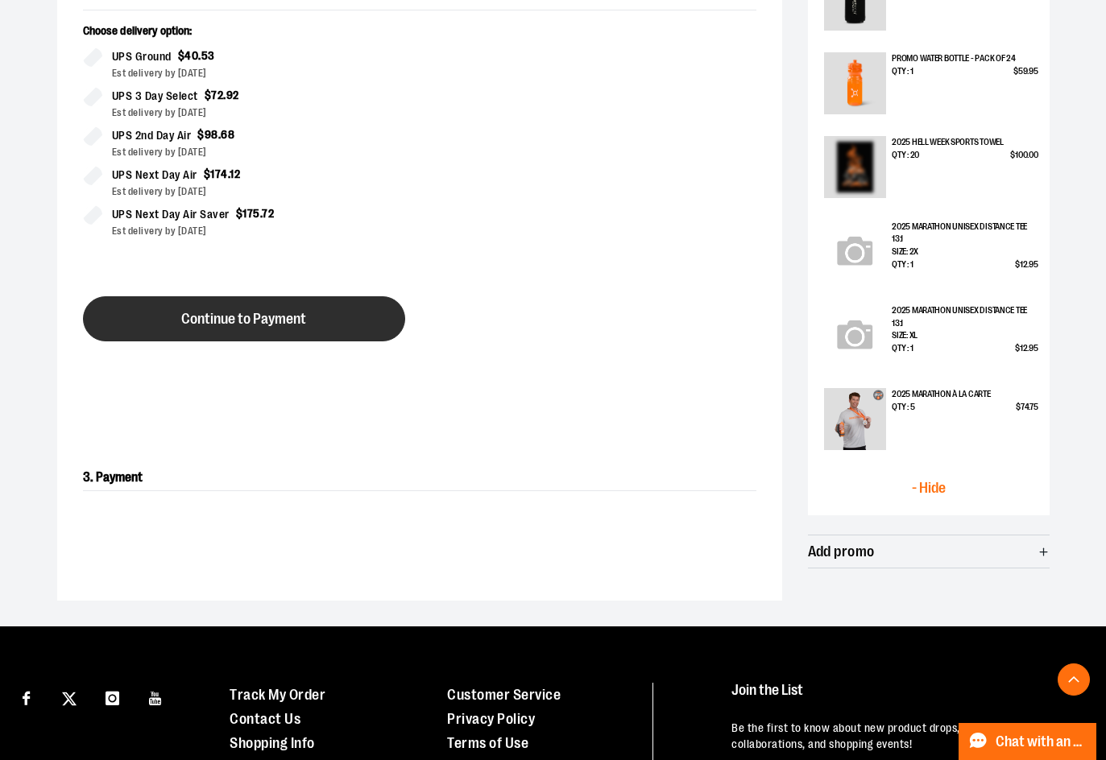
click at [181, 312] on span "Continue to Payment" at bounding box center [243, 319] width 125 height 15
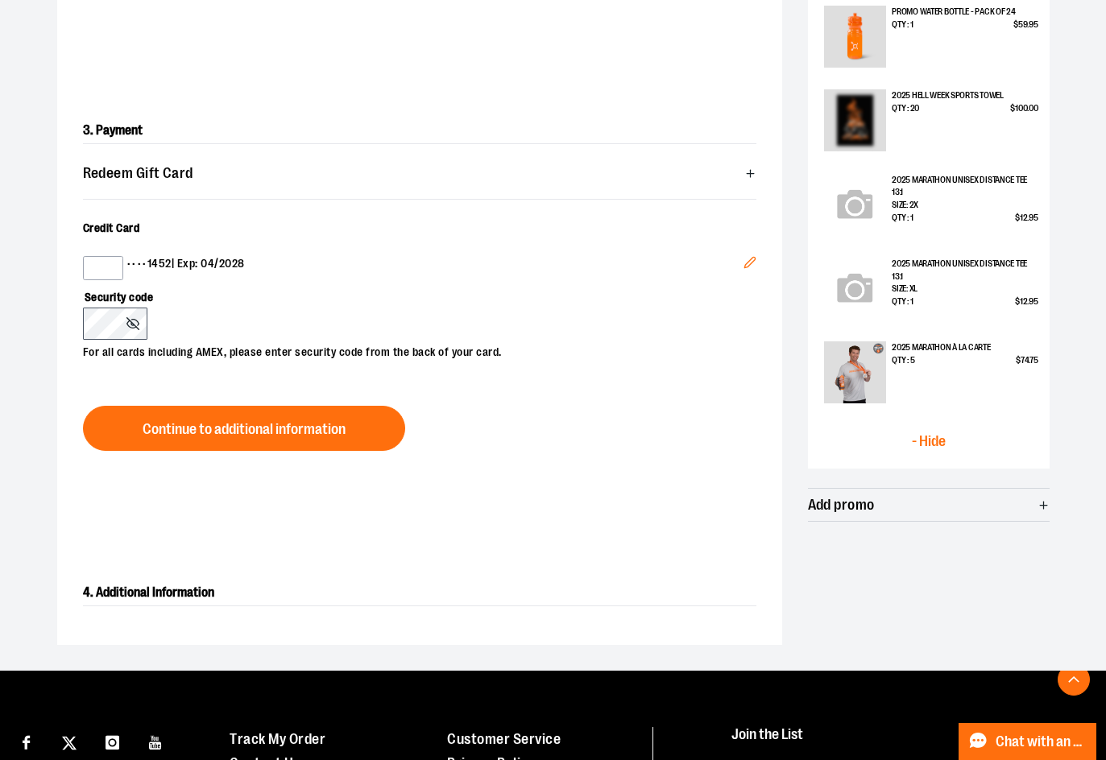
scroll to position [538, 0]
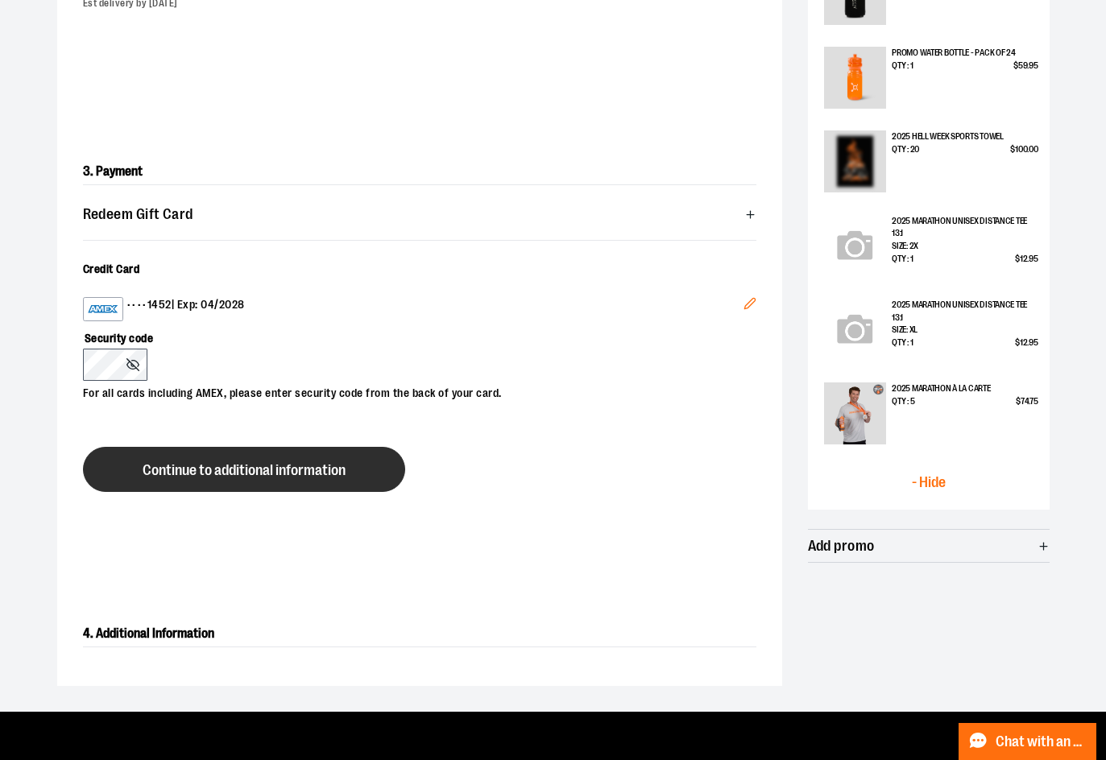
click at [171, 482] on button "Continue to additional information" at bounding box center [244, 469] width 322 height 45
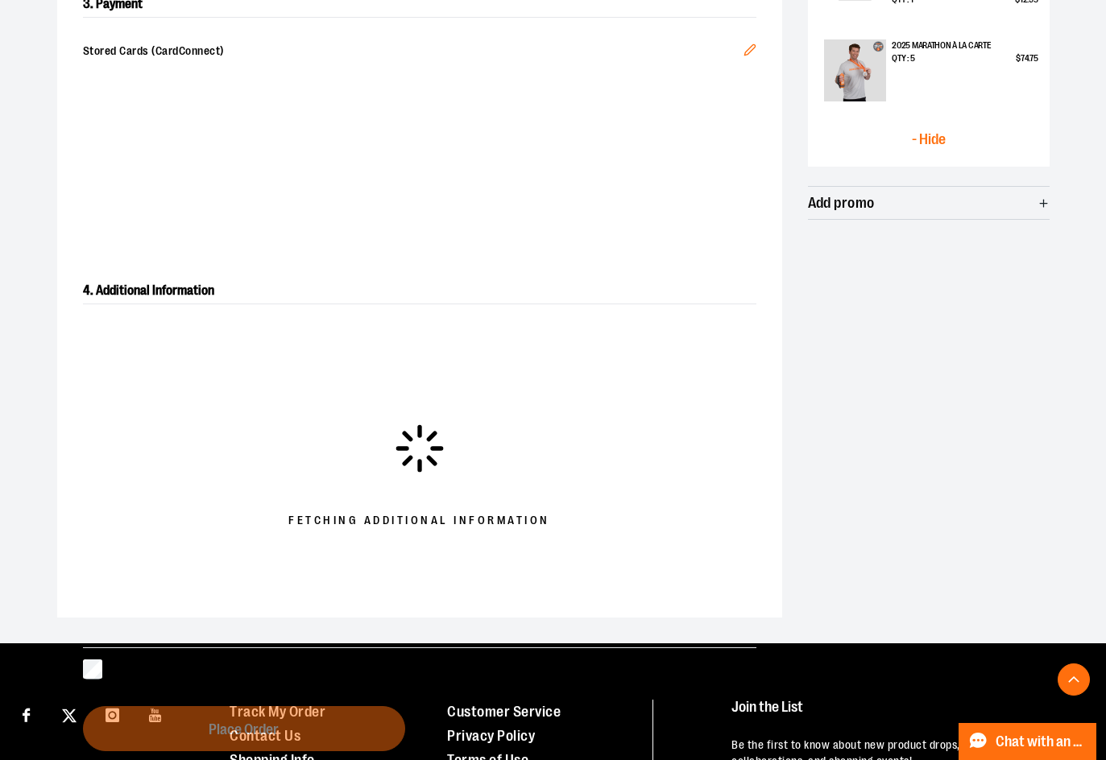
scroll to position [886, 0]
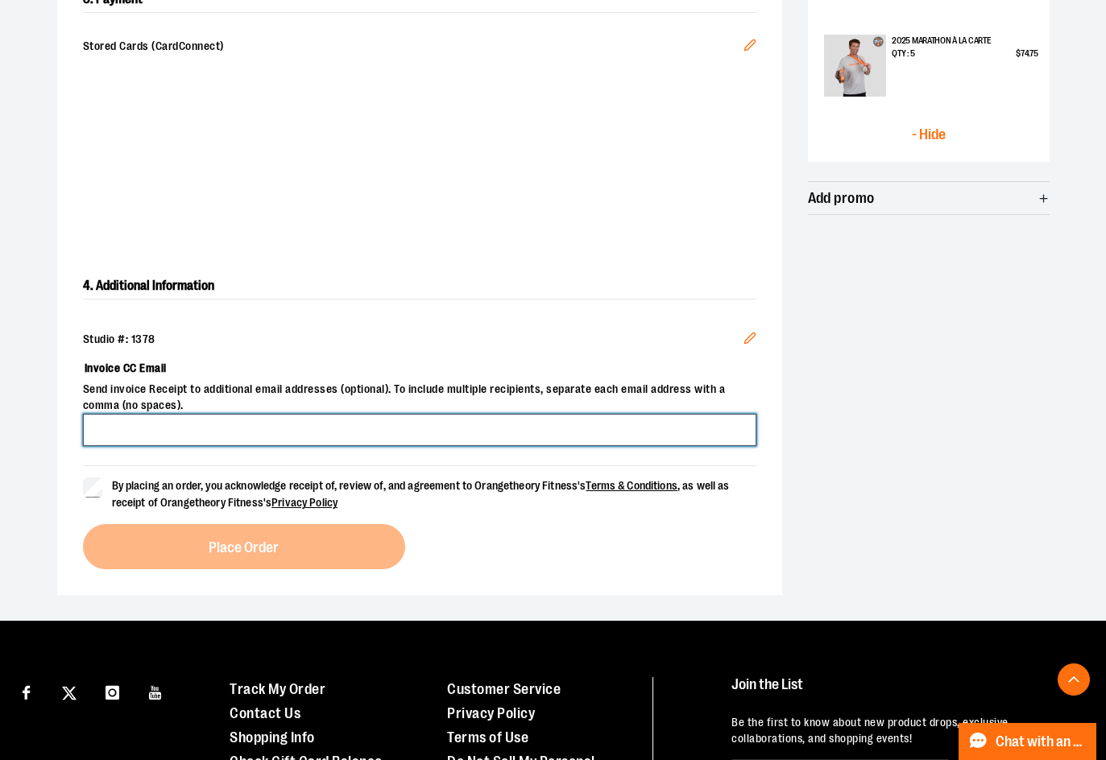
click at [469, 432] on input "Invoice CC Email" at bounding box center [419, 430] width 673 height 32
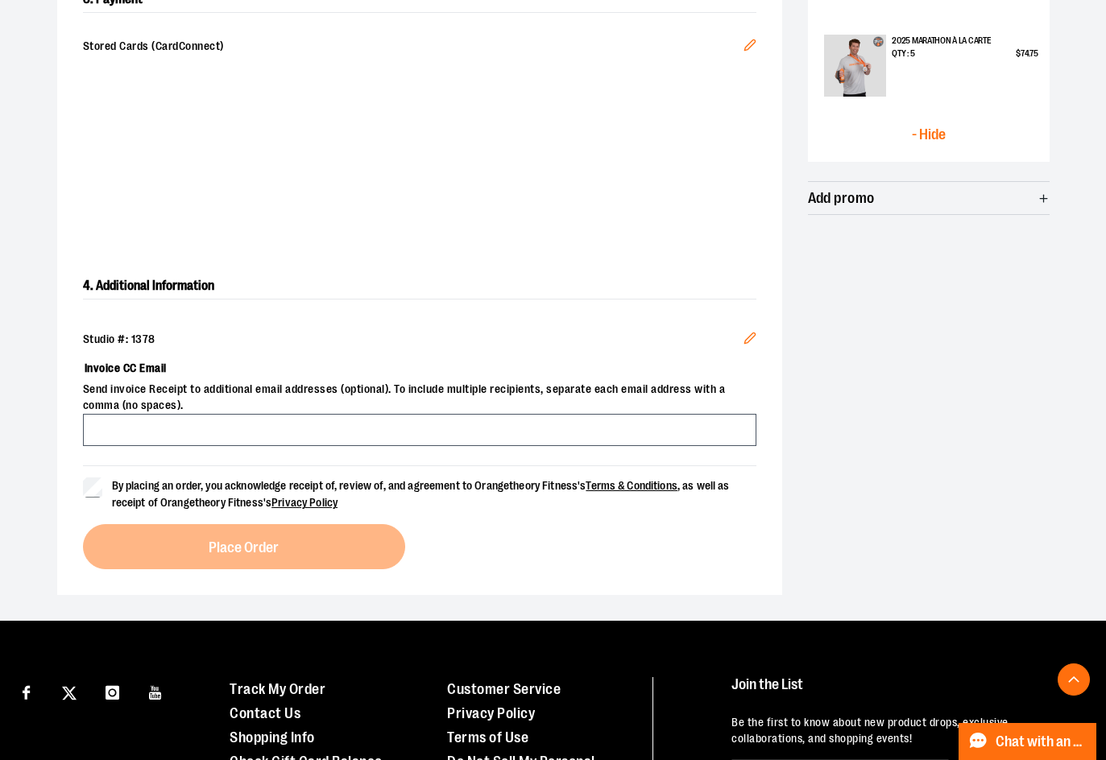
click at [598, 329] on div "Studio #: 1378 Edit Invoice CC Email Send invoice Receipt to additional email a…" at bounding box center [419, 388] width 673 height 153
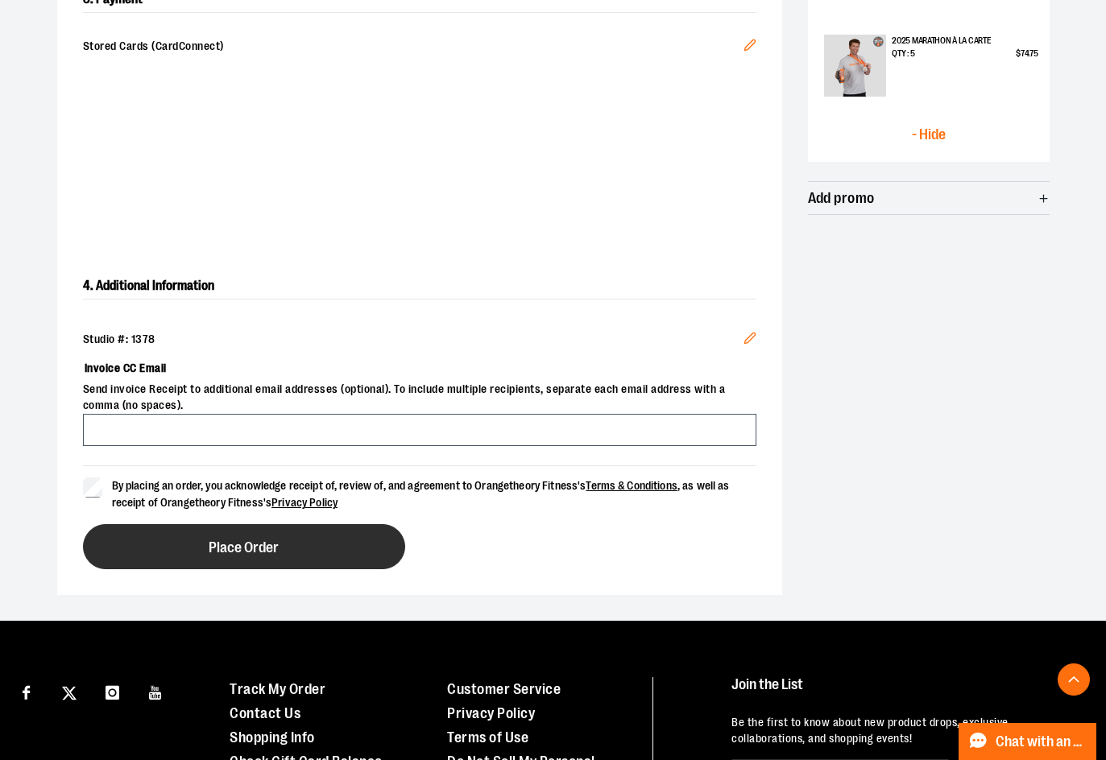
click at [133, 531] on button "Place Order" at bounding box center [244, 546] width 322 height 45
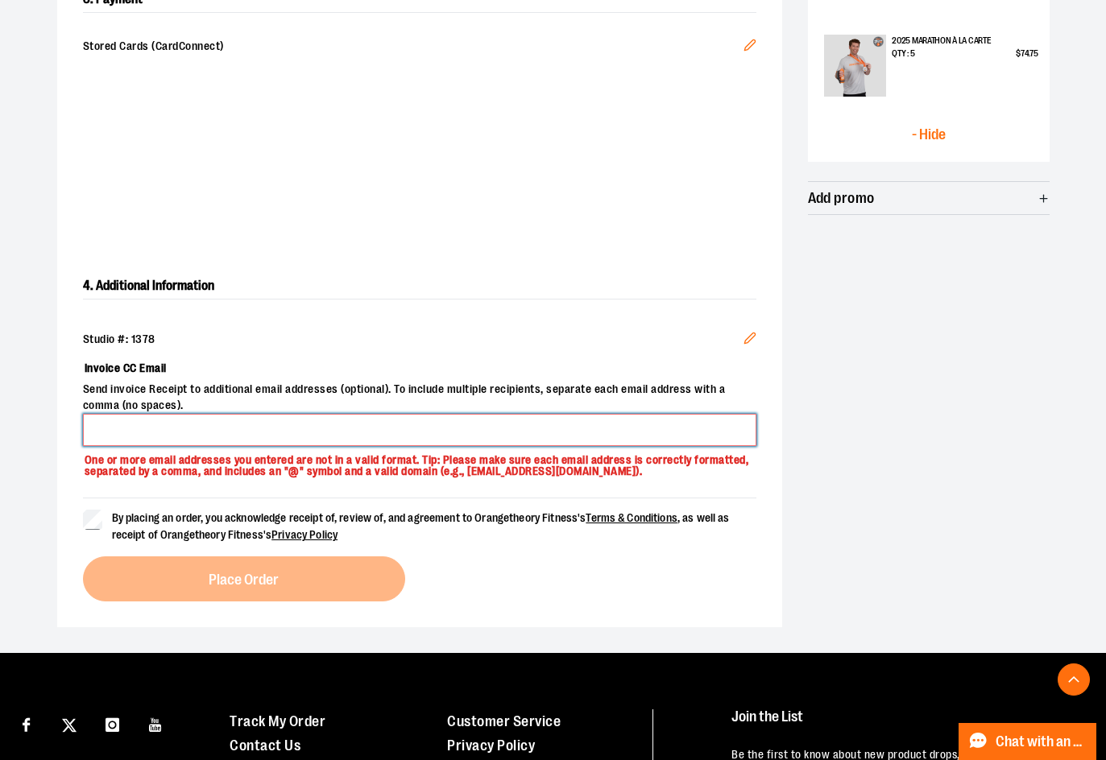
click at [233, 428] on input "Invoice CC Email" at bounding box center [419, 430] width 673 height 32
click at [179, 431] on input "**********" at bounding box center [419, 430] width 673 height 32
type input "**********"
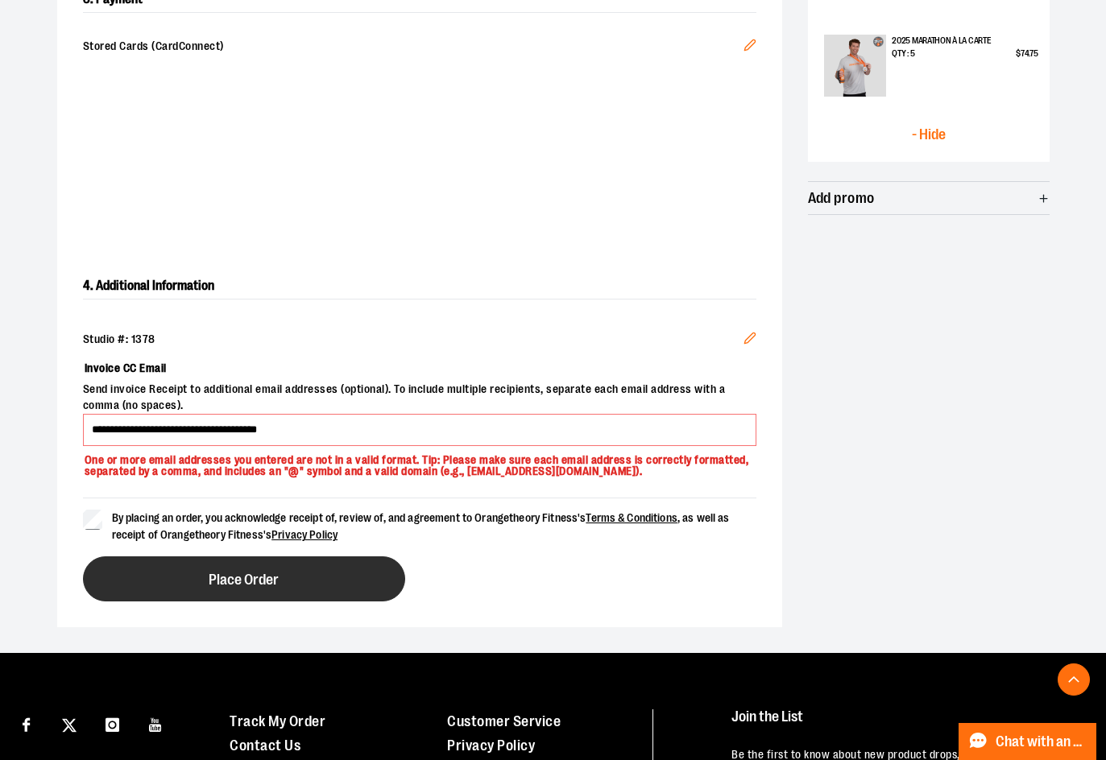
click at [168, 577] on button "Place Order" at bounding box center [244, 578] width 322 height 45
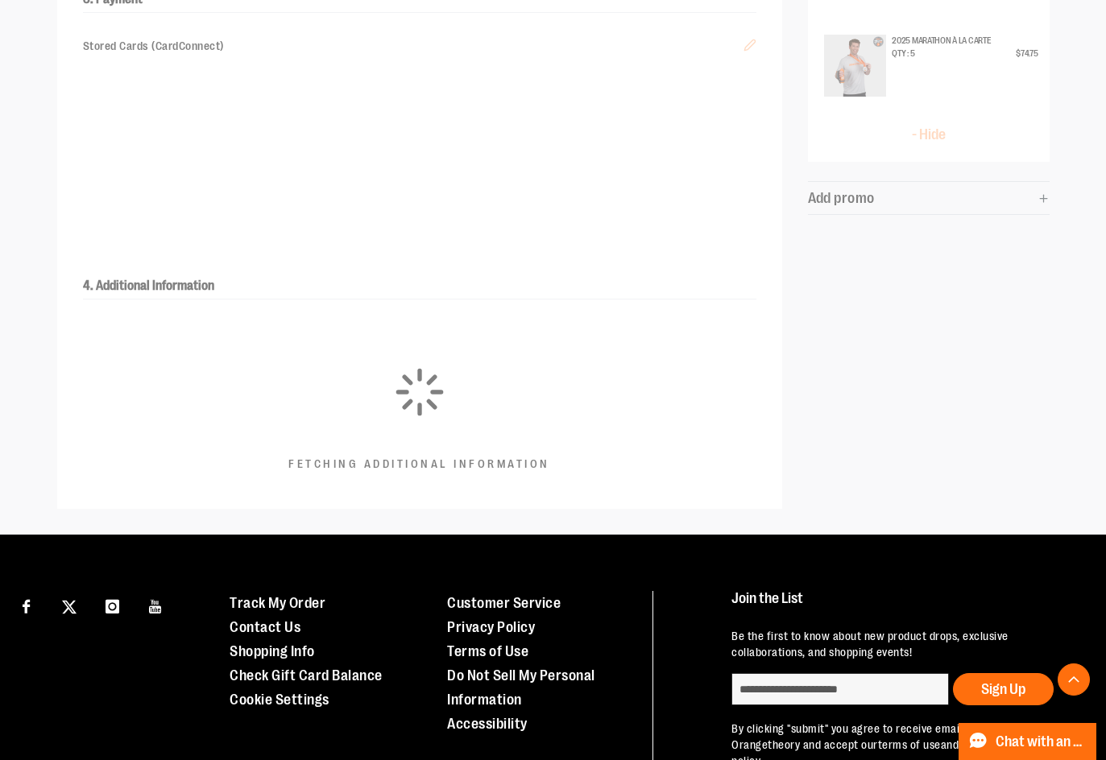
scroll to position [456, 0]
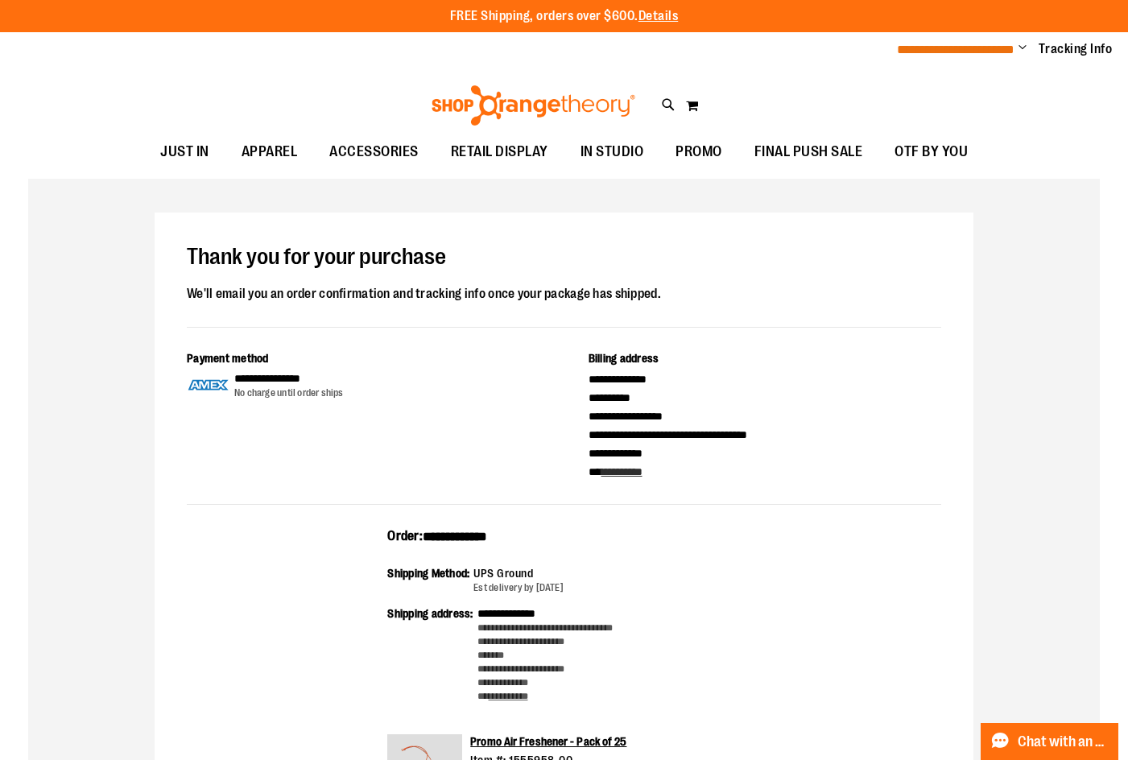
click at [979, 43] on span "**********" at bounding box center [956, 49] width 118 height 12
click at [1020, 49] on span "Change" at bounding box center [1023, 48] width 8 height 15
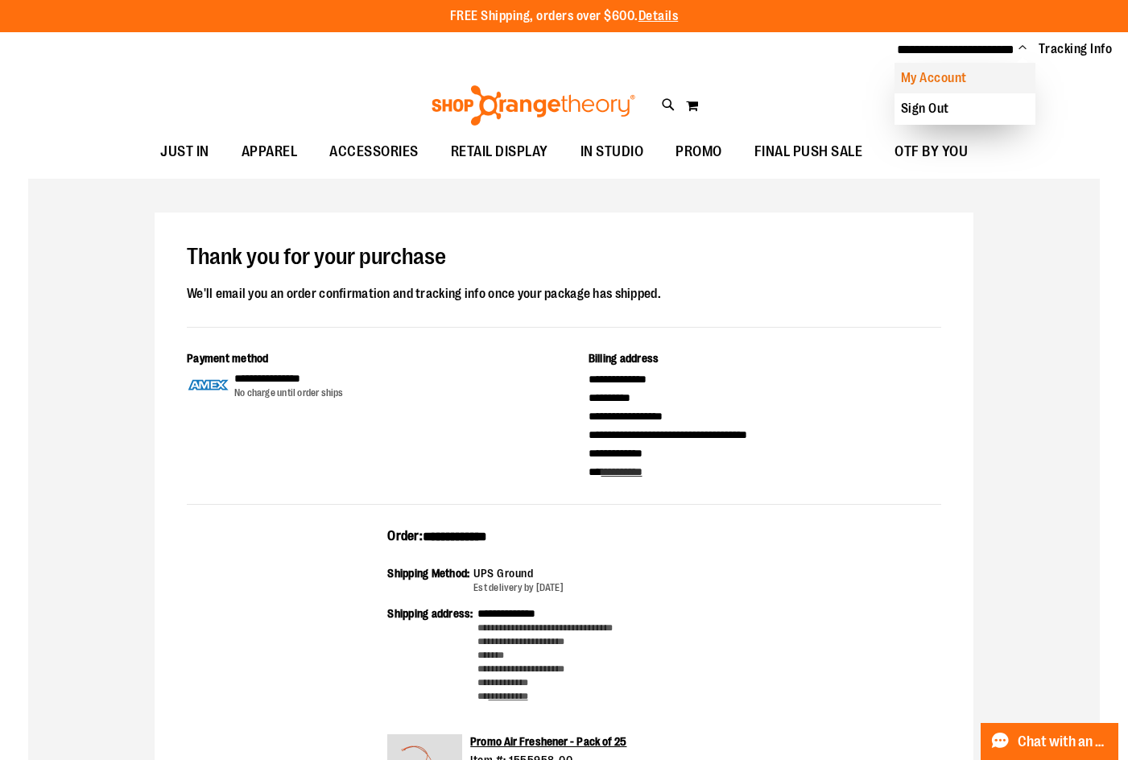
click at [1011, 85] on link "My Account" at bounding box center [965, 78] width 141 height 31
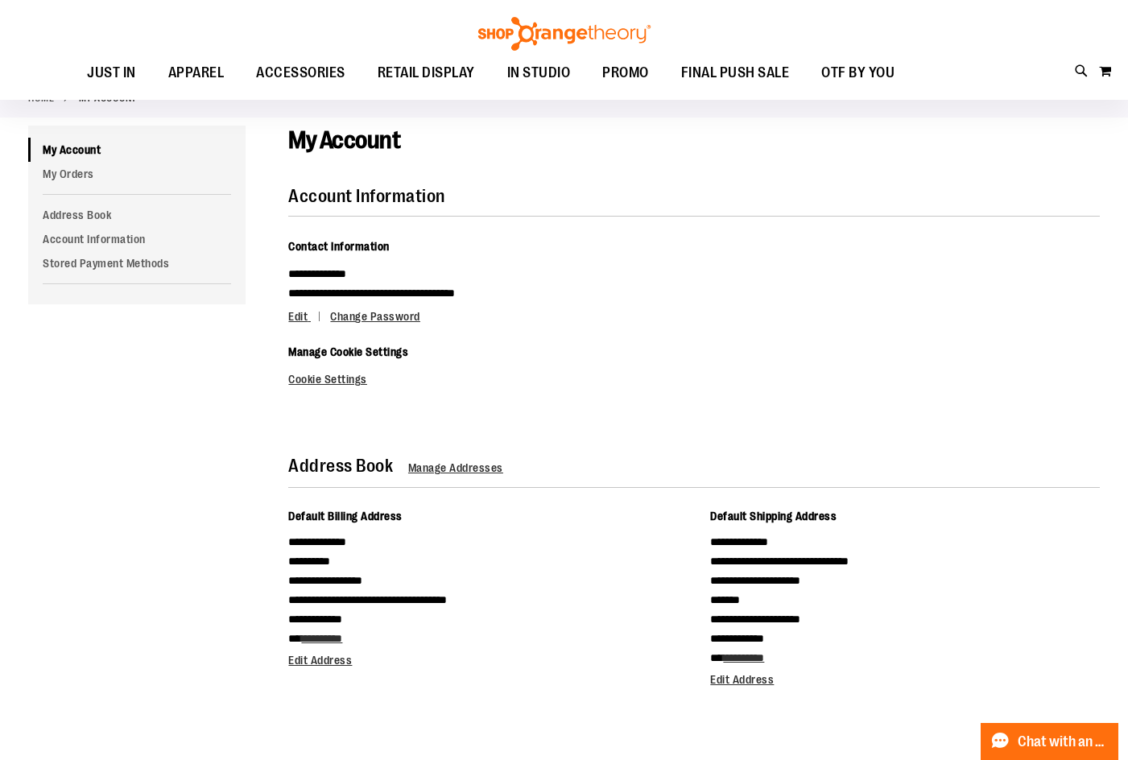
scroll to position [52, 0]
